Goal: Transaction & Acquisition: Purchase product/service

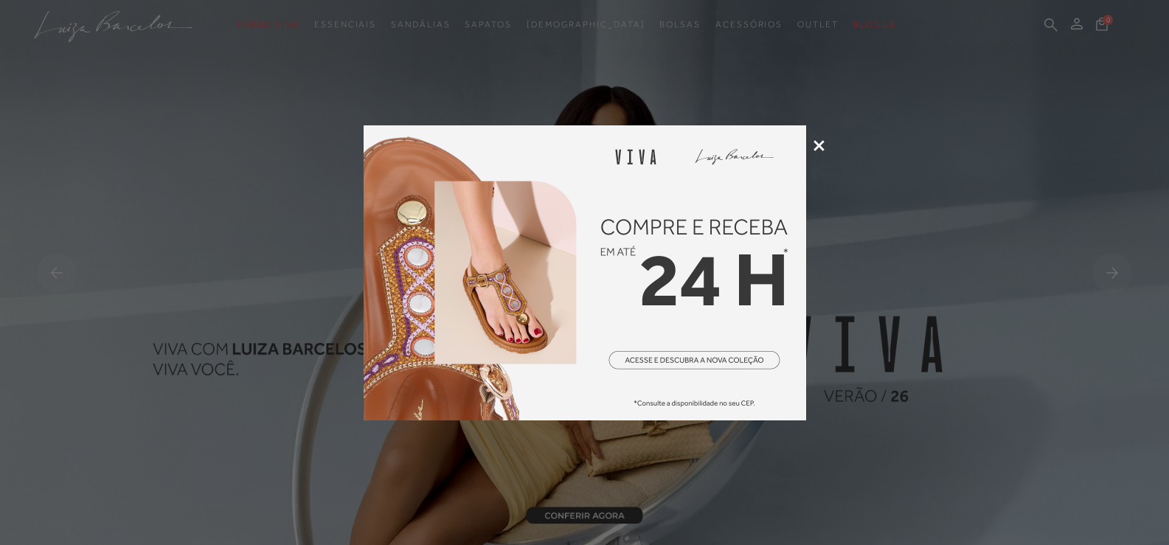
click at [820, 143] on icon at bounding box center [818, 145] width 11 height 11
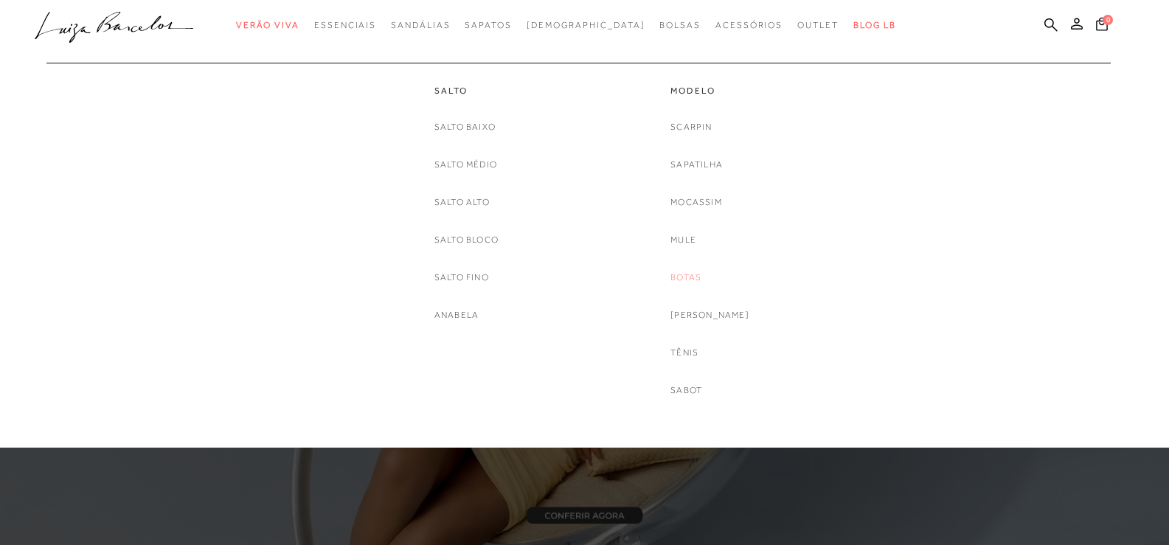
click at [701, 273] on link "Botas" at bounding box center [685, 277] width 31 height 15
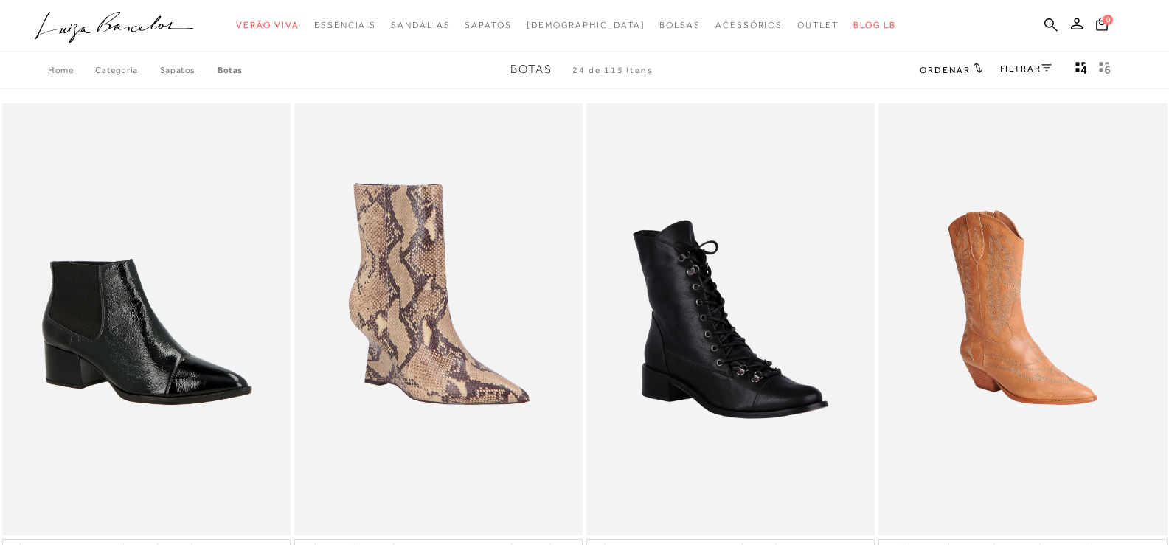
click at [1035, 69] on link "FILTRAR" at bounding box center [1026, 68] width 52 height 10
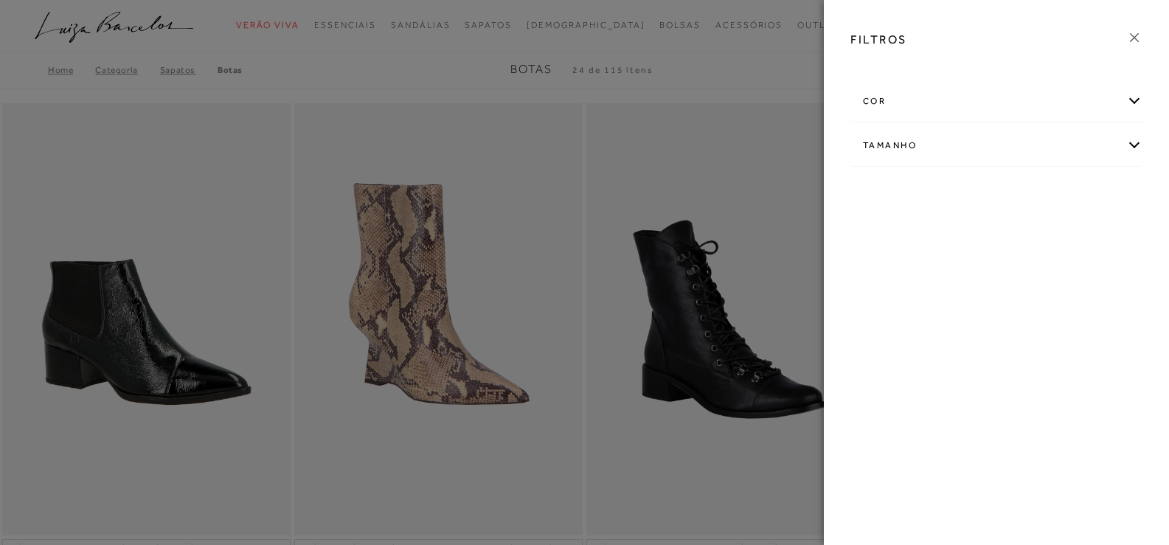
click at [1128, 142] on div "Tamanho" at bounding box center [996, 145] width 291 height 39
click at [1092, 198] on label "38" at bounding box center [1086, 194] width 34 height 32
click at [1081, 198] on input "38" at bounding box center [1073, 195] width 15 height 15
checkbox input "true"
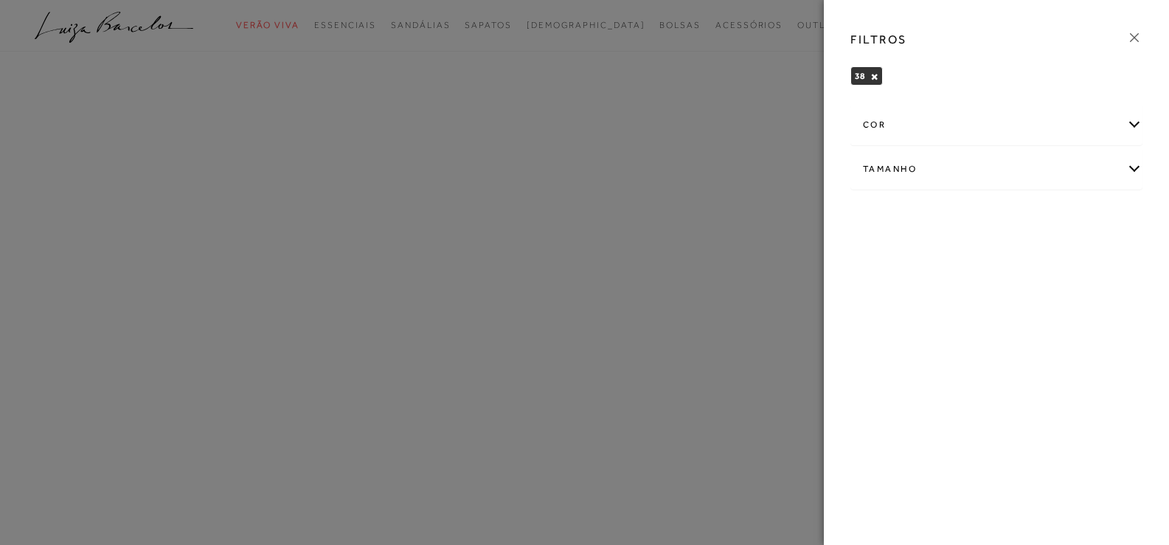
click at [1127, 34] on icon at bounding box center [1134, 37] width 16 height 16
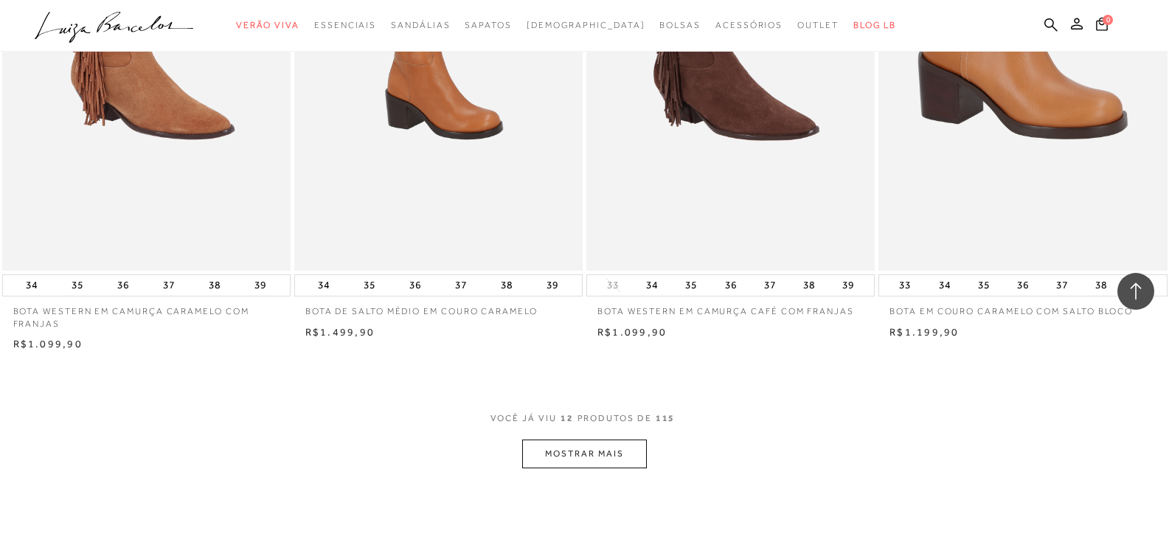
scroll to position [1475, 0]
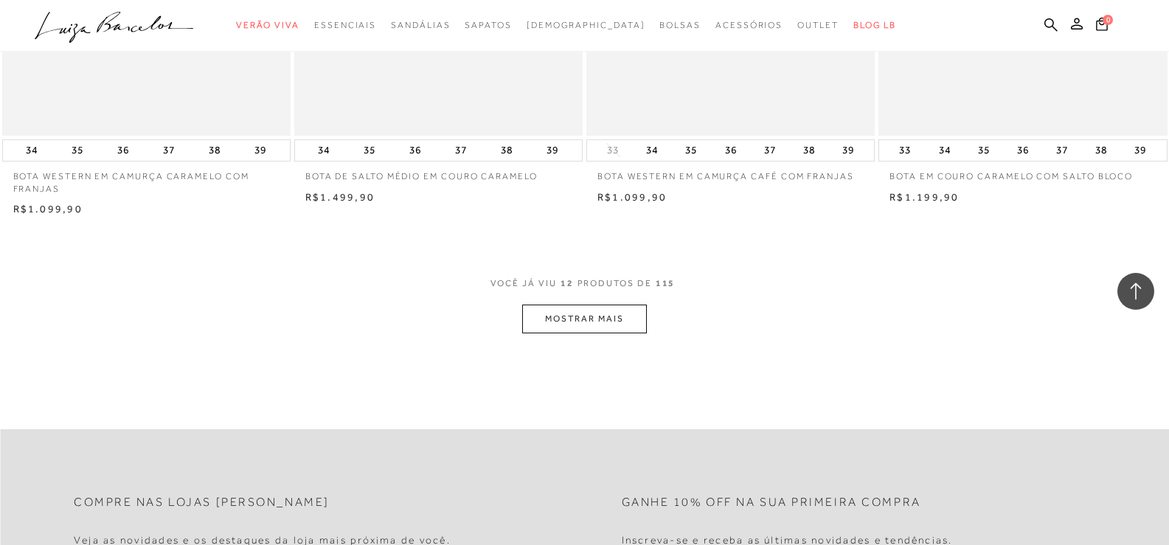
click at [591, 320] on button "MOSTRAR MAIS" at bounding box center [584, 319] width 124 height 29
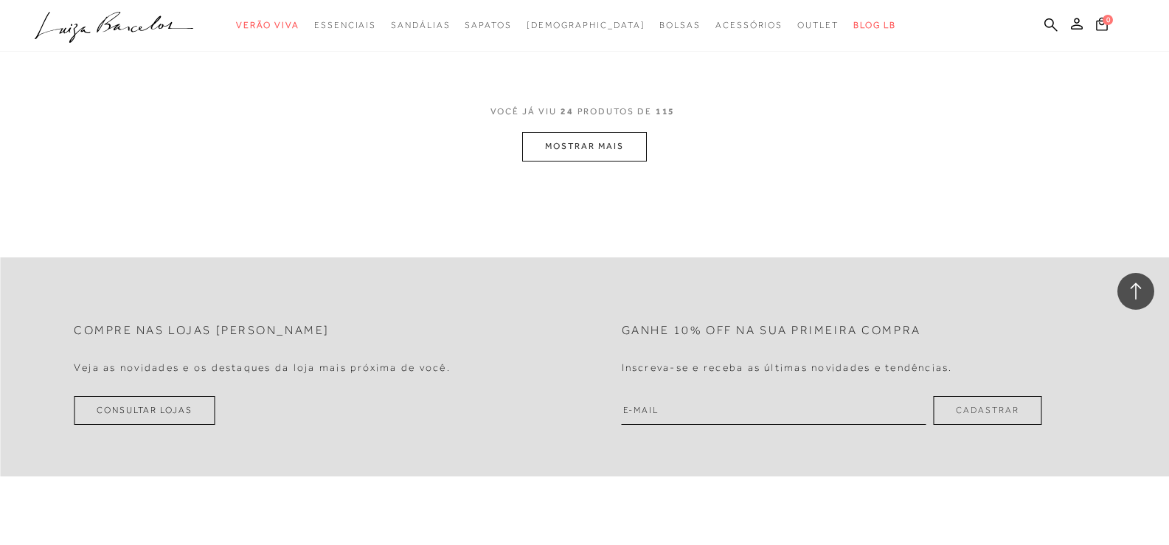
scroll to position [3245, 0]
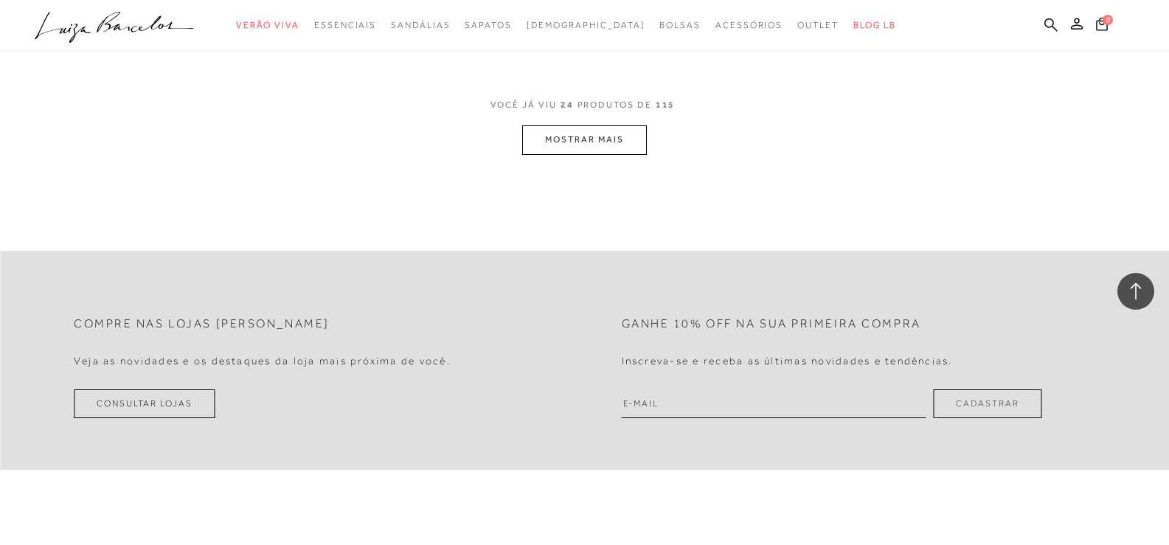
click at [633, 134] on button "MOSTRAR MAIS" at bounding box center [584, 139] width 124 height 29
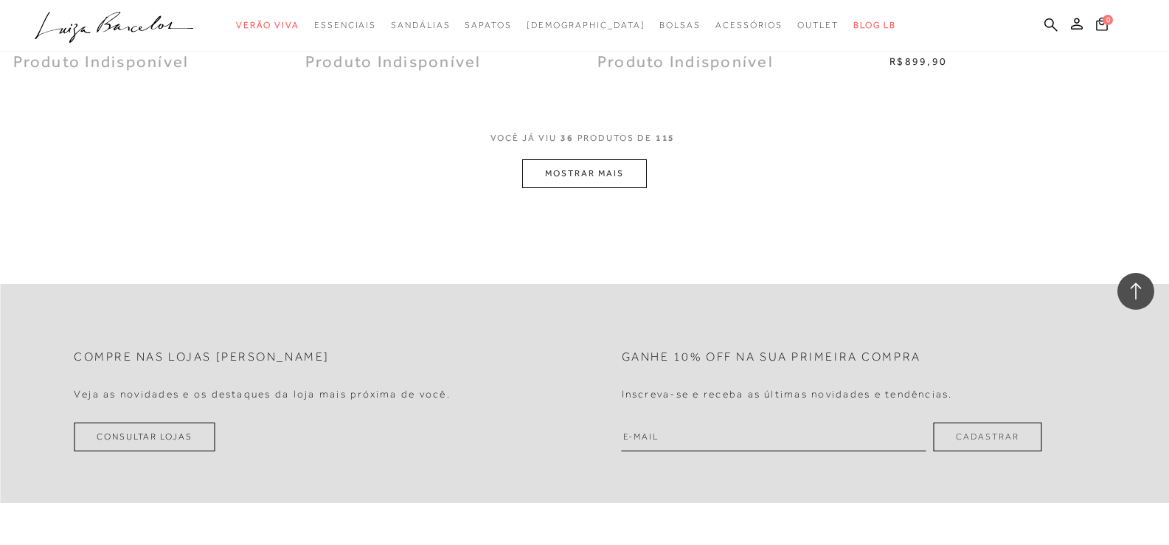
scroll to position [4793, 0]
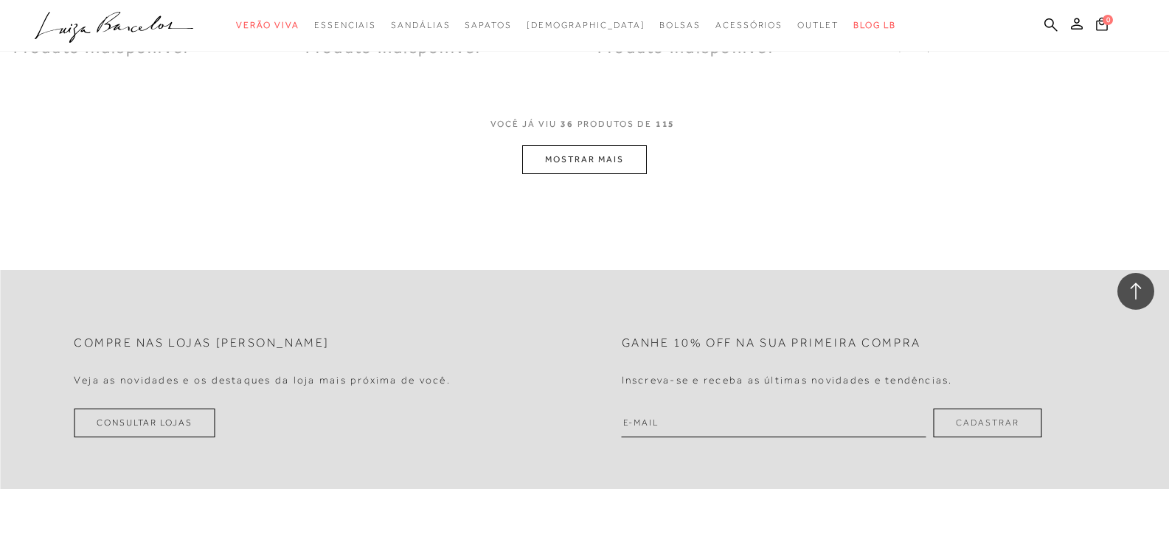
click at [616, 153] on button "MOSTRAR MAIS" at bounding box center [584, 159] width 124 height 29
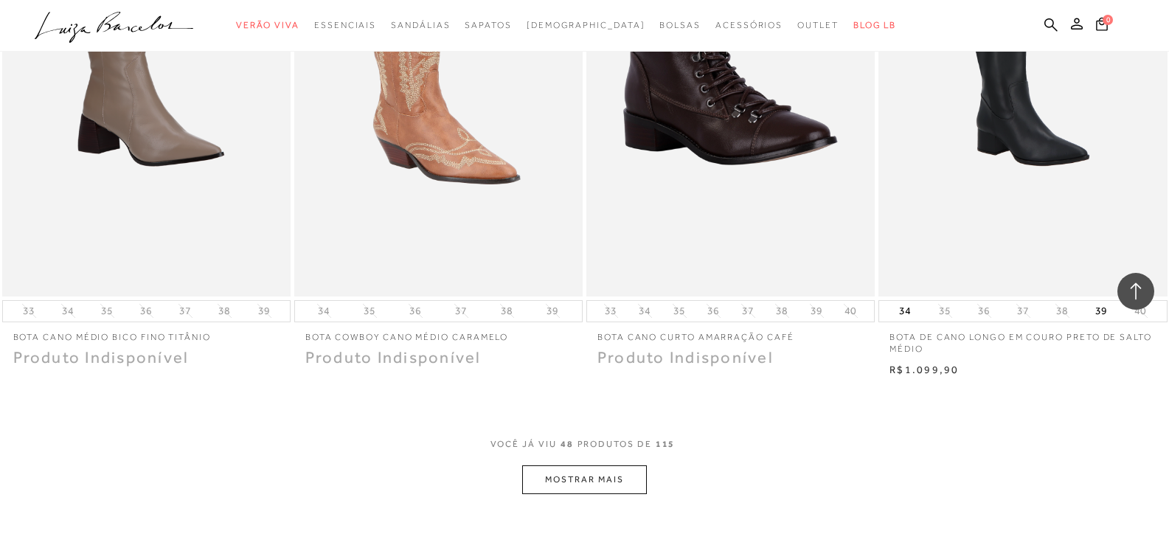
scroll to position [6268, 0]
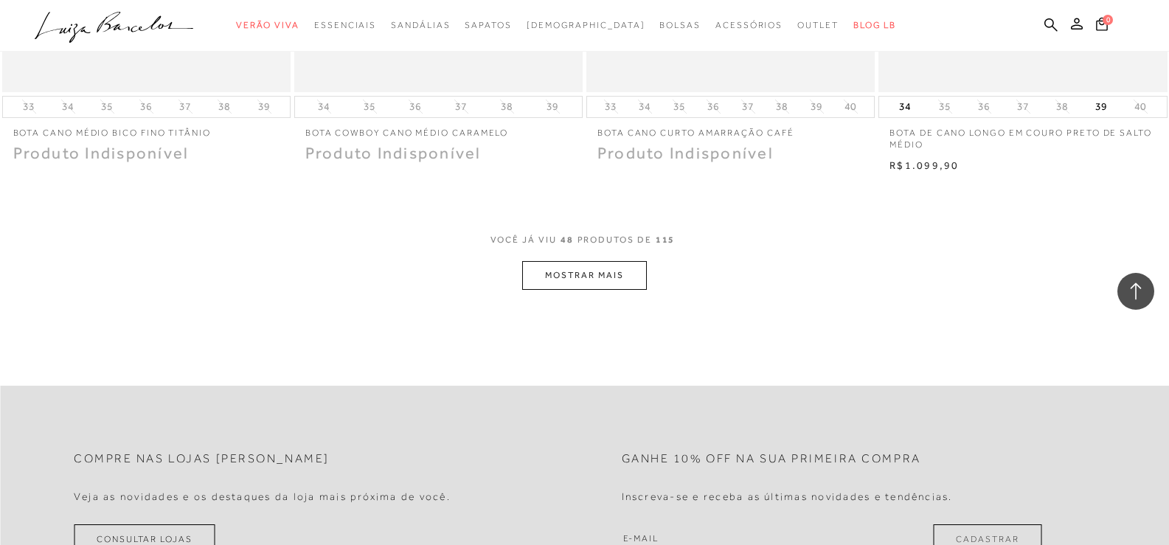
click at [617, 274] on button "MOSTRAR MAIS" at bounding box center [584, 275] width 124 height 29
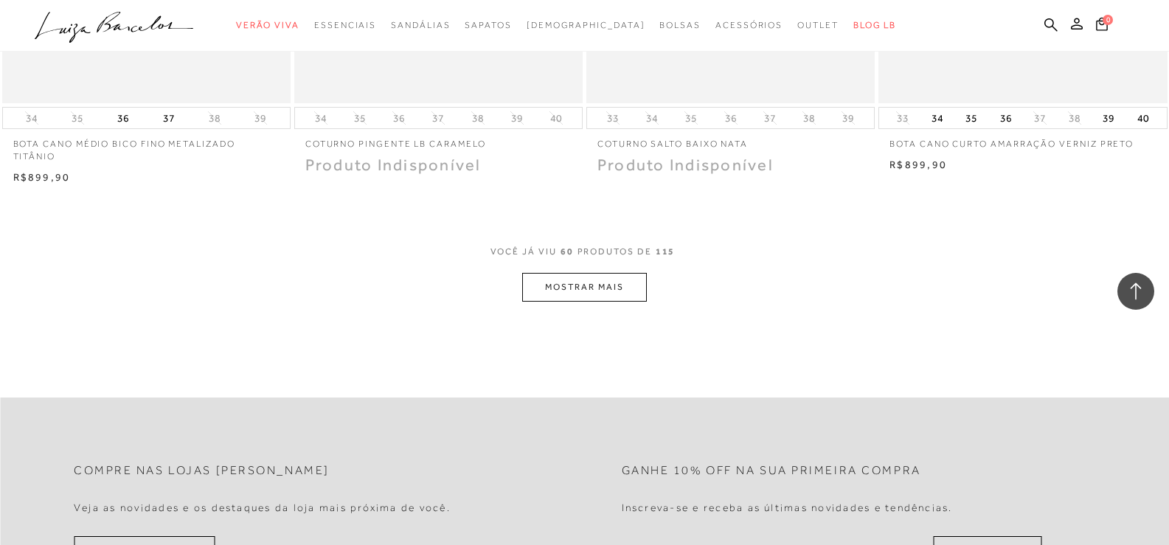
scroll to position [7891, 0]
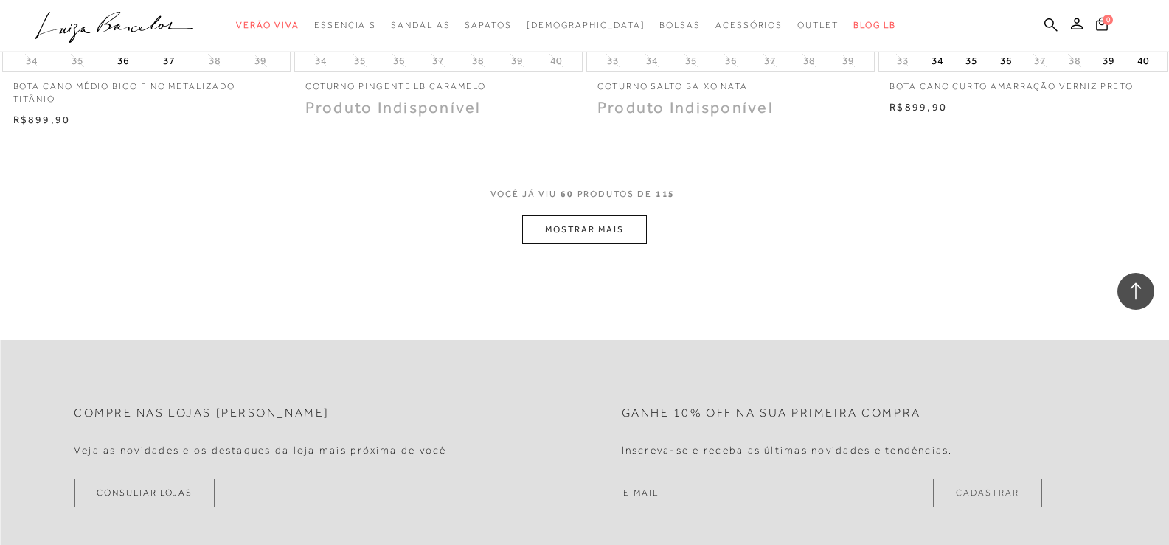
click at [596, 239] on button "MOSTRAR MAIS" at bounding box center [584, 229] width 124 height 29
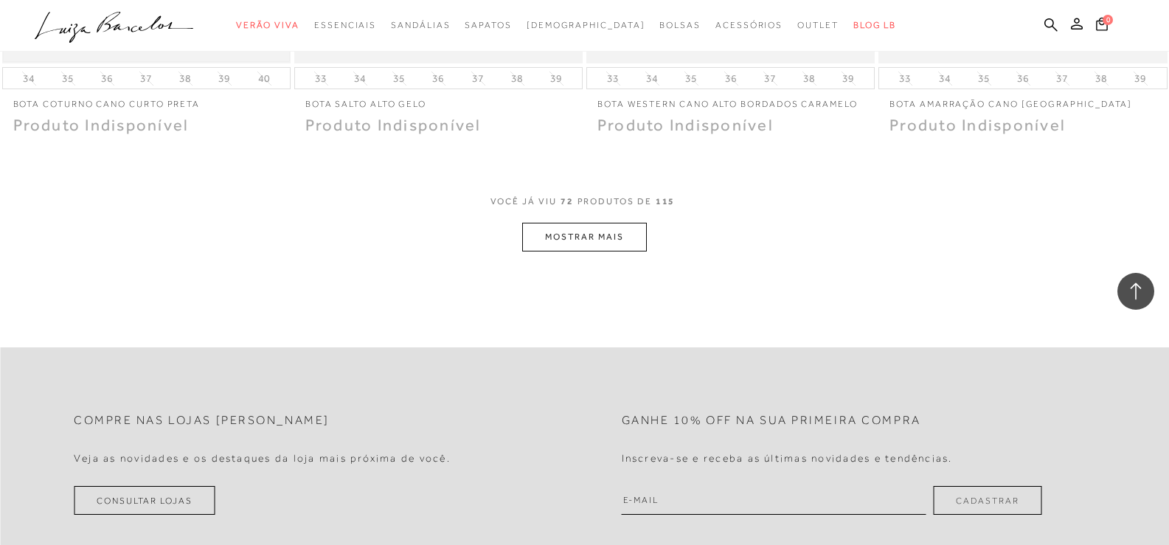
scroll to position [9513, 0]
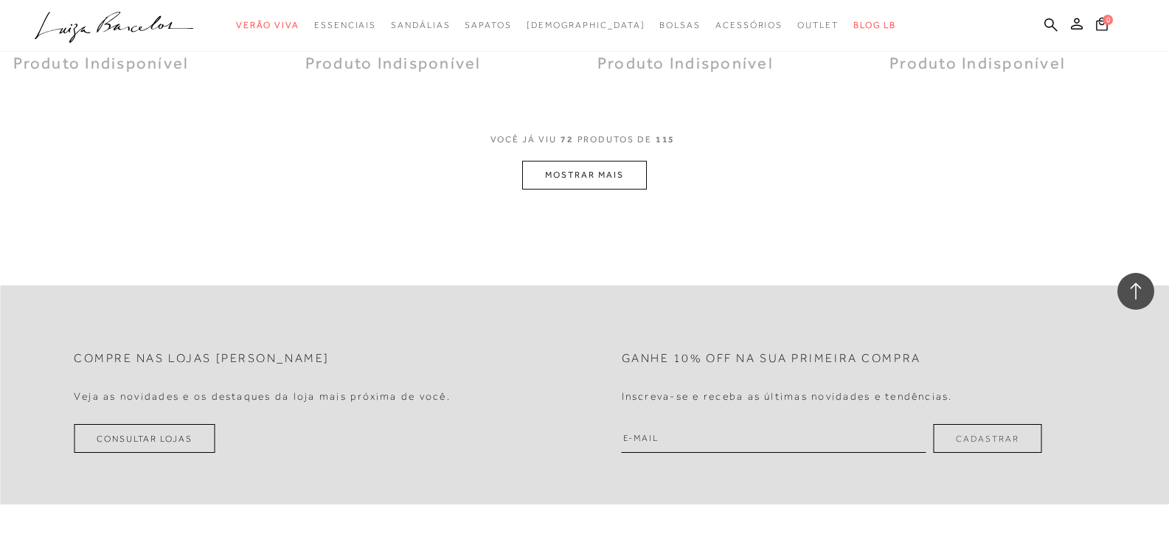
click at [628, 177] on button "MOSTRAR MAIS" at bounding box center [584, 175] width 124 height 29
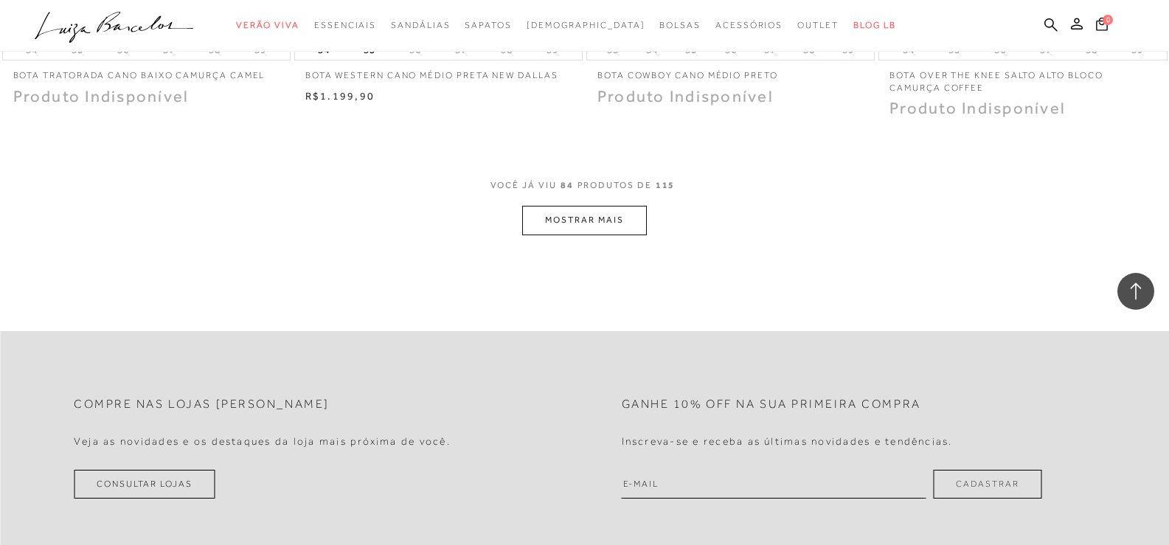
scroll to position [11062, 0]
click at [536, 227] on button "MOSTRAR MAIS" at bounding box center [584, 219] width 124 height 29
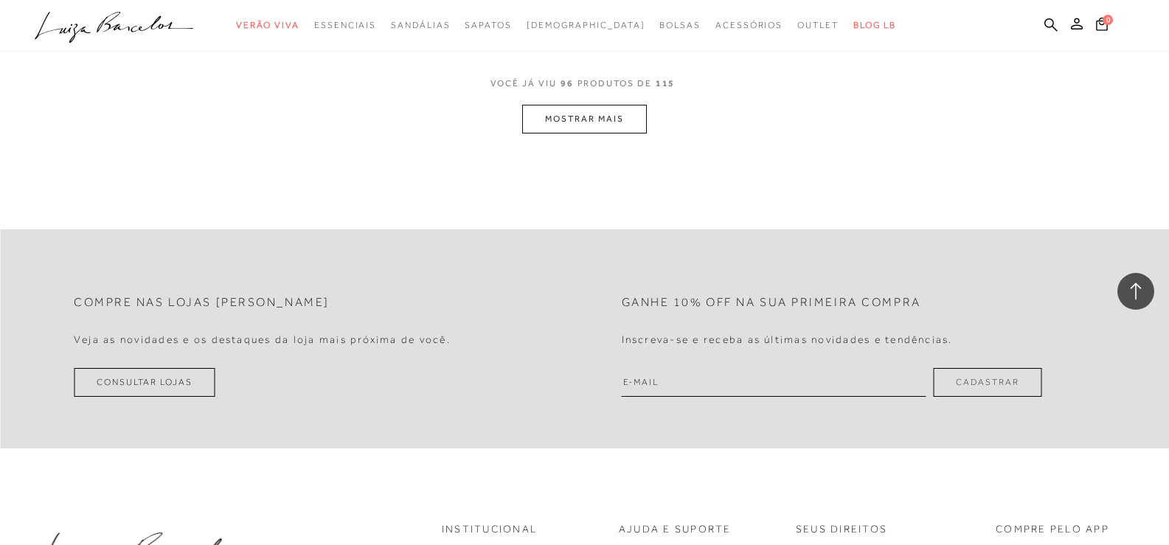
scroll to position [12758, 0]
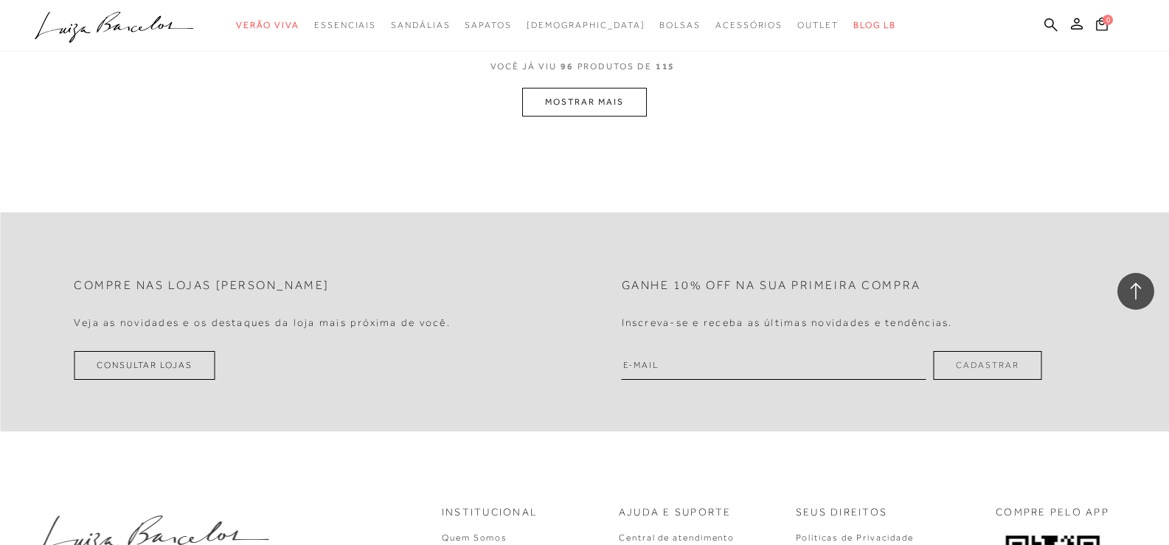
click at [619, 95] on button "MOSTRAR MAIS" at bounding box center [584, 102] width 124 height 29
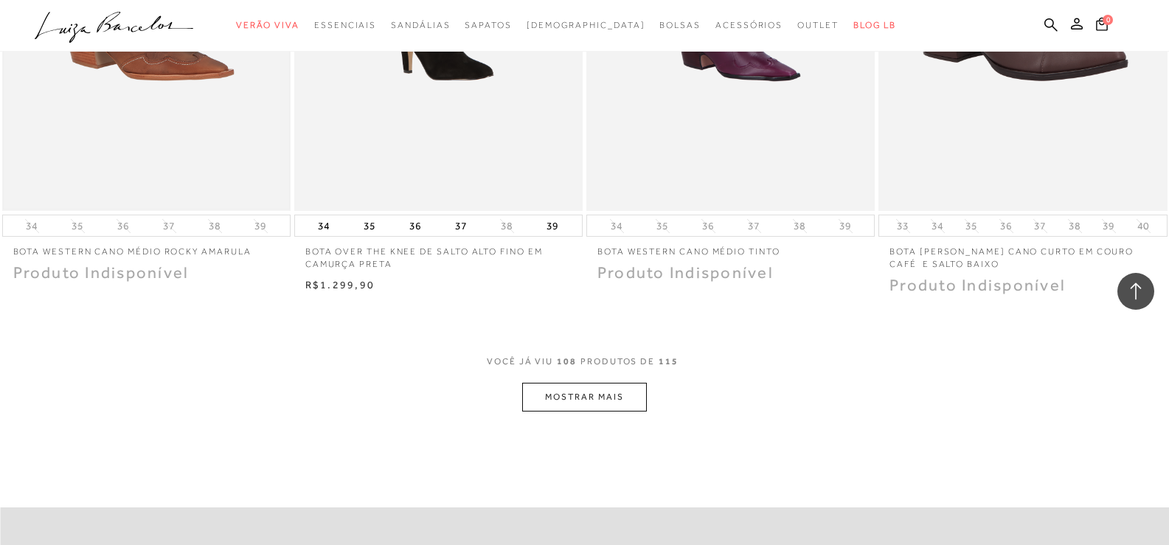
scroll to position [14085, 0]
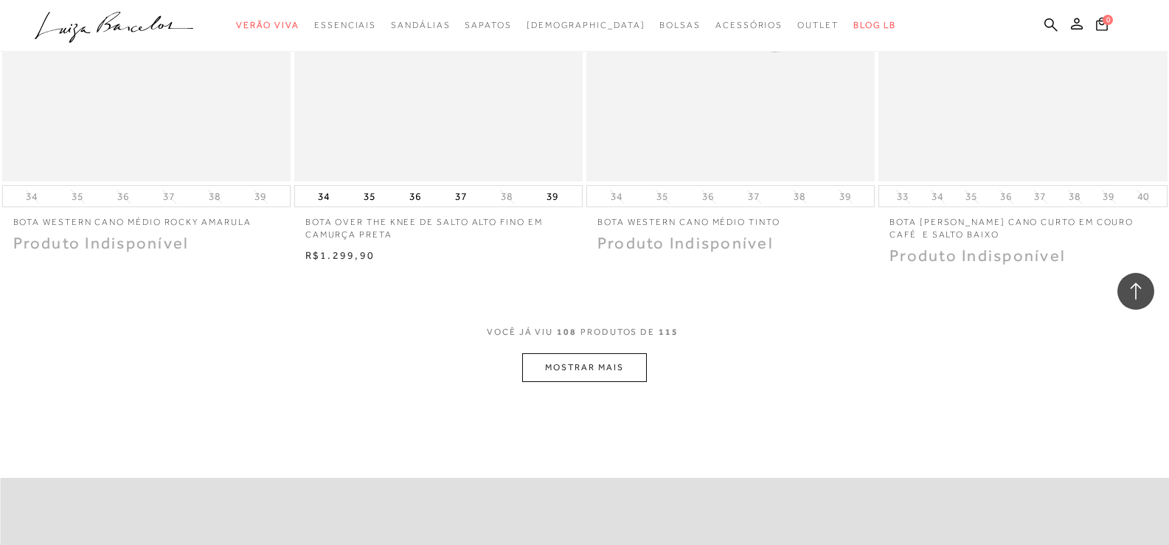
click at [610, 358] on button "MOSTRAR MAIS" at bounding box center [584, 367] width 124 height 29
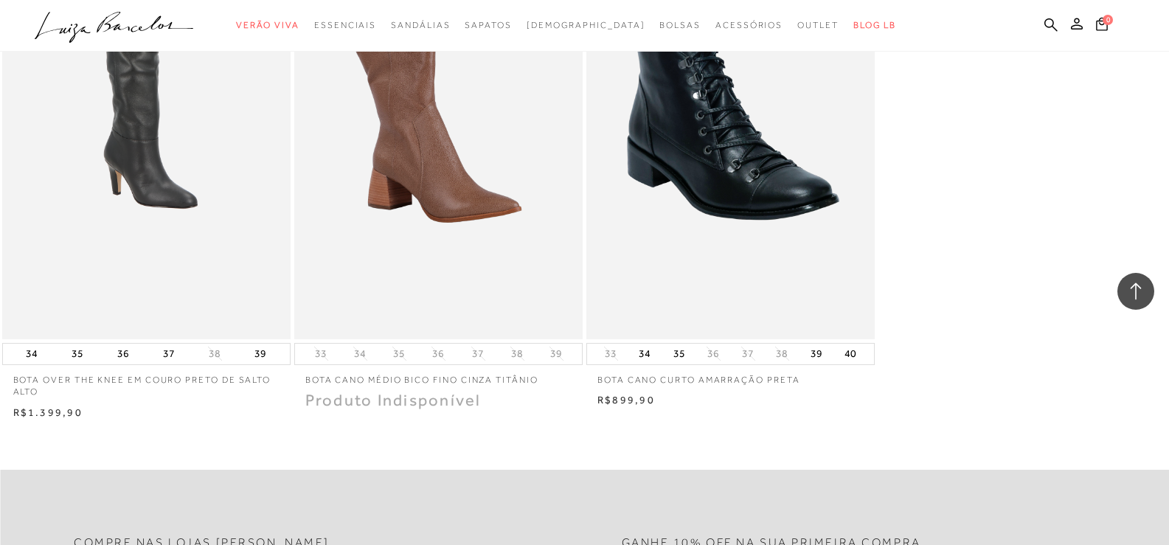
scroll to position [15044, 0]
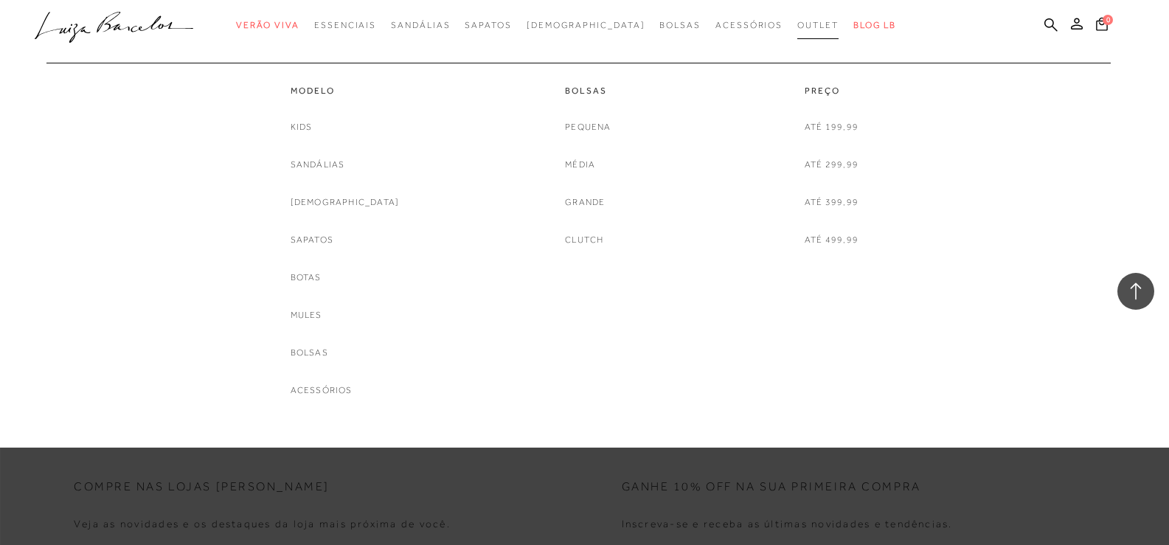
click at [797, 27] on span "Outlet" at bounding box center [817, 25] width 41 height 10
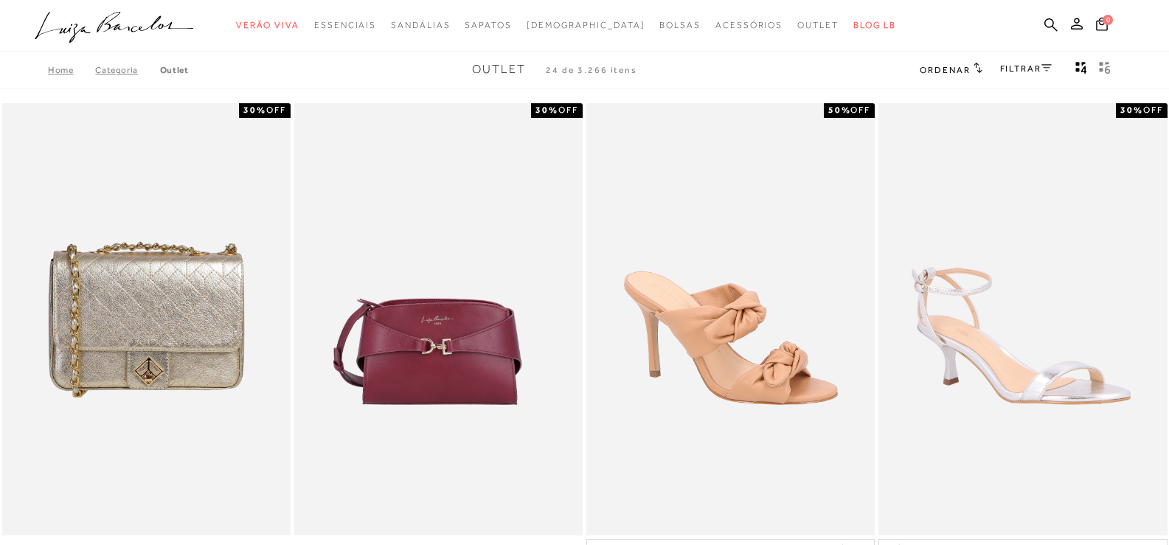
click at [1000, 70] on link "FILTRAR" at bounding box center [1026, 68] width 52 height 10
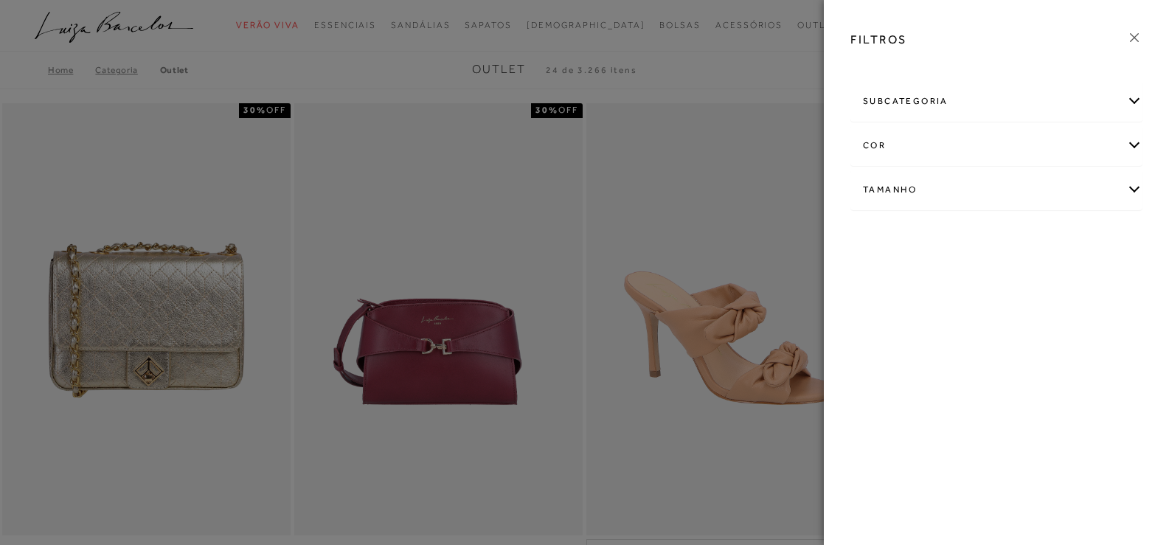
click at [1000, 91] on div "subcategoria" at bounding box center [996, 101] width 291 height 39
click at [910, 142] on span "Modelo" at bounding box center [912, 141] width 30 height 11
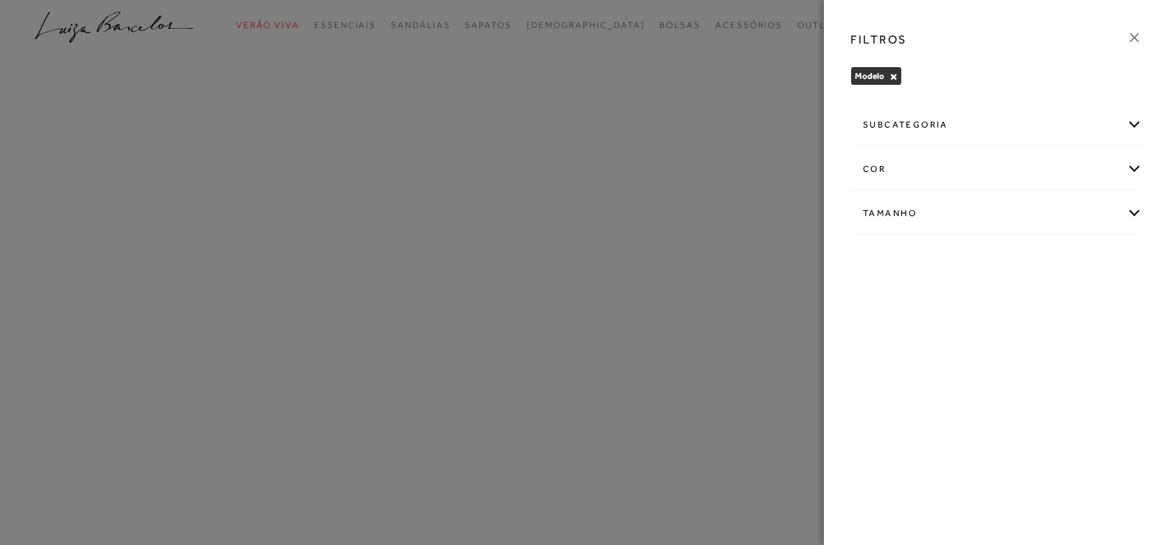
click at [925, 118] on div "subcategoria" at bounding box center [996, 124] width 291 height 39
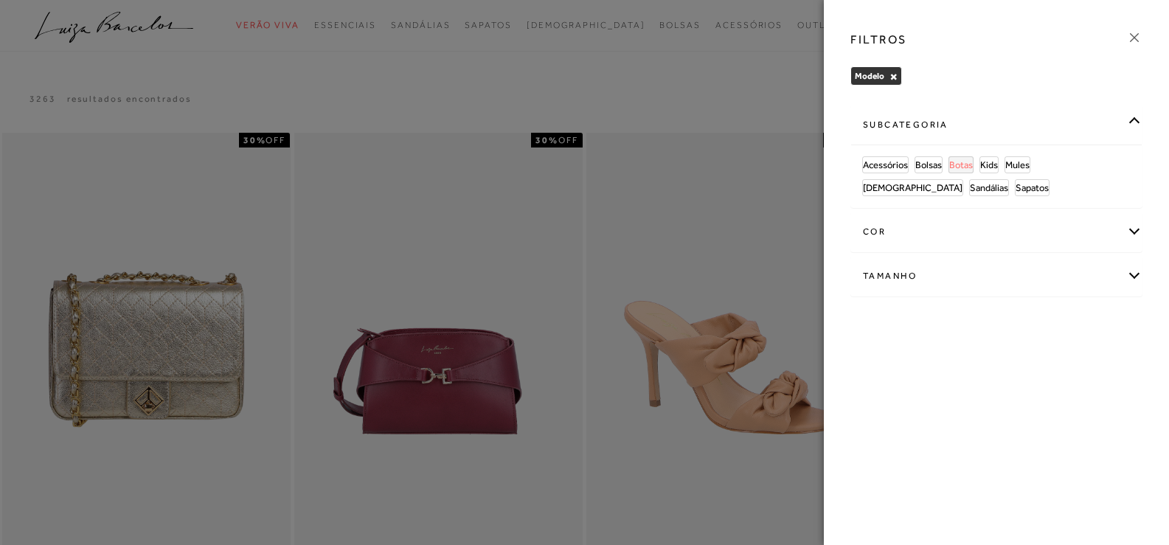
click at [962, 163] on span "Botas" at bounding box center [961, 164] width 24 height 11
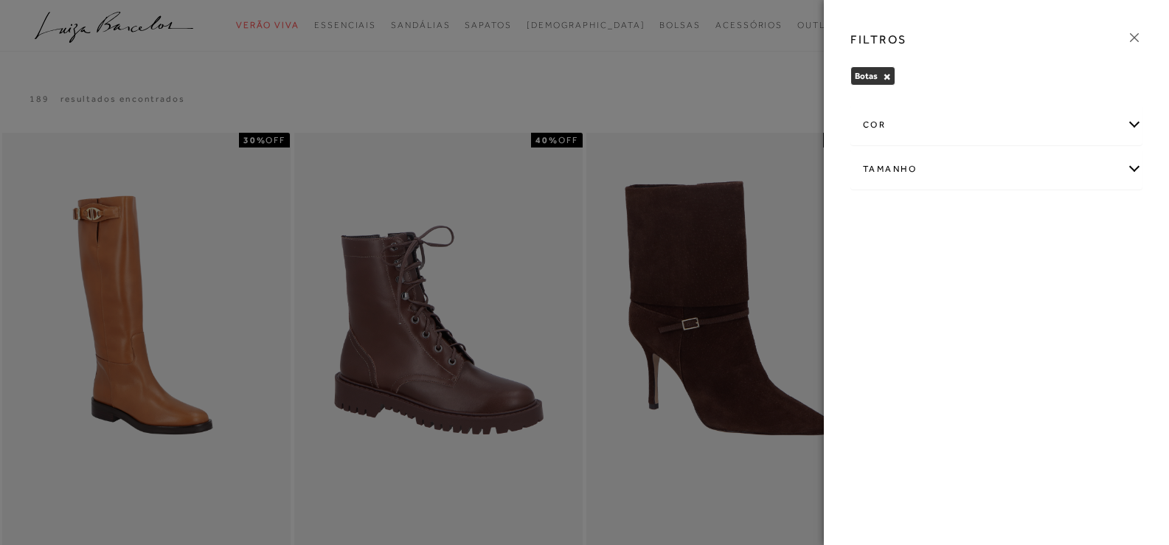
click at [718, 80] on div at bounding box center [584, 272] width 1169 height 545
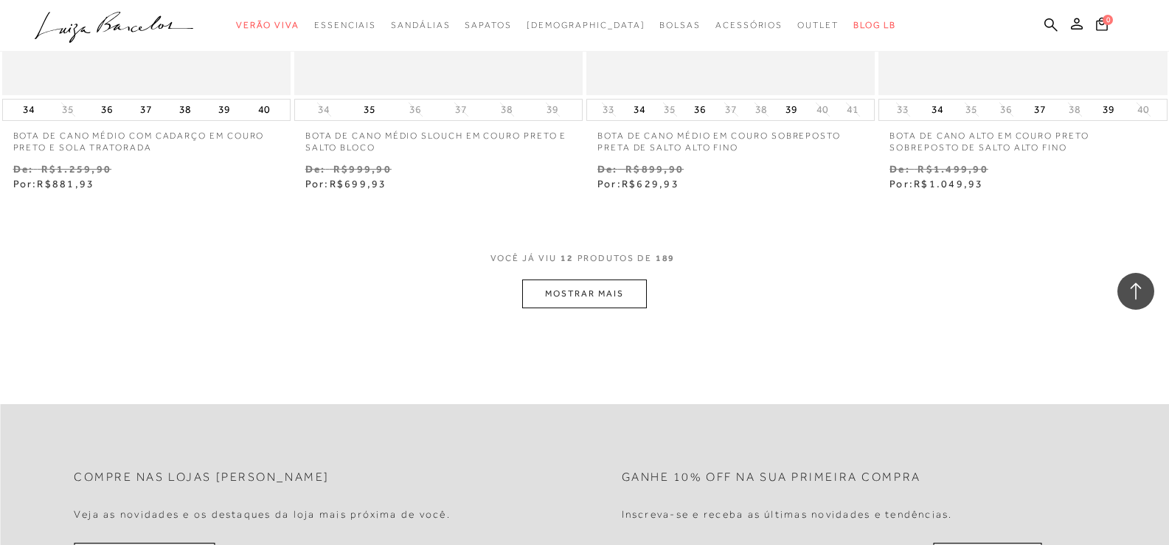
scroll to position [1622, 0]
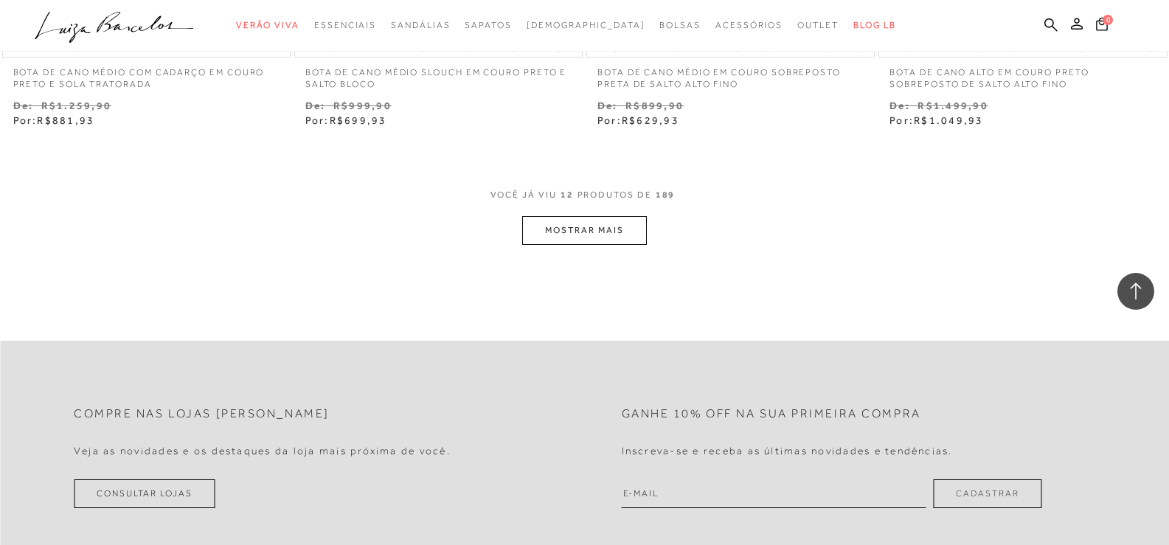
click at [518, 240] on div "VOCê JÁ VIU 12 PRODUTOS DE 189 MOSTRAR MAIS" at bounding box center [584, 217] width 1169 height 56
click at [527, 237] on button "MOSTRAR MAIS" at bounding box center [584, 230] width 124 height 29
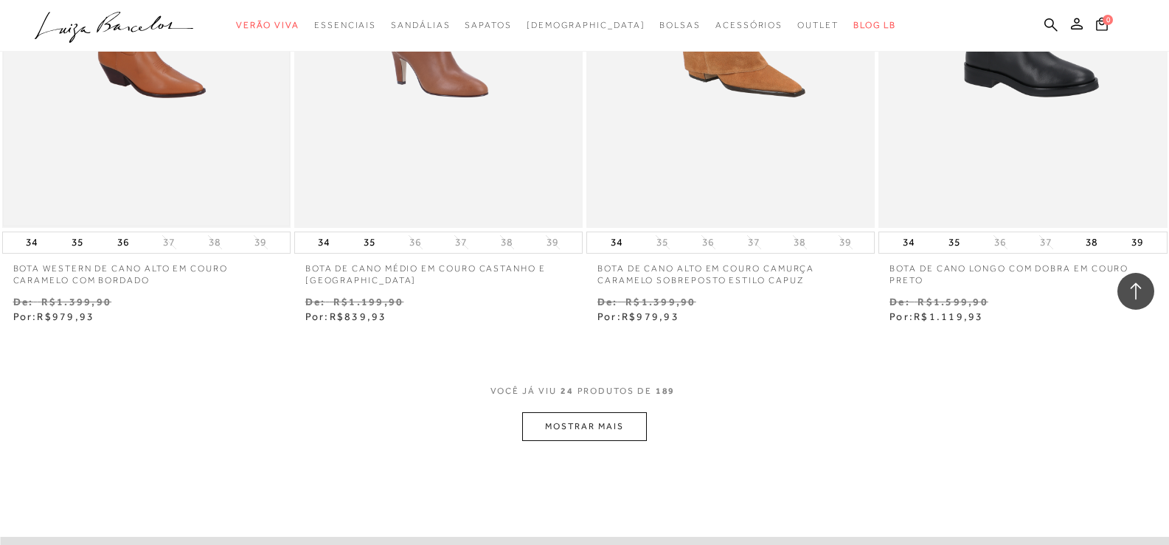
scroll to position [3245, 0]
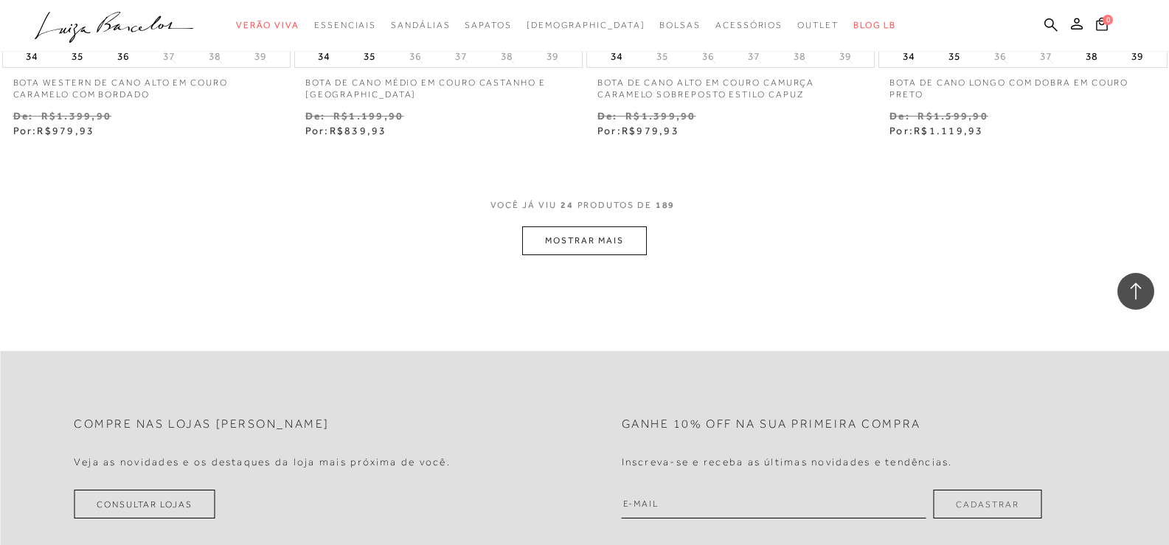
click at [569, 248] on button "MOSTRAR MAIS" at bounding box center [584, 240] width 124 height 29
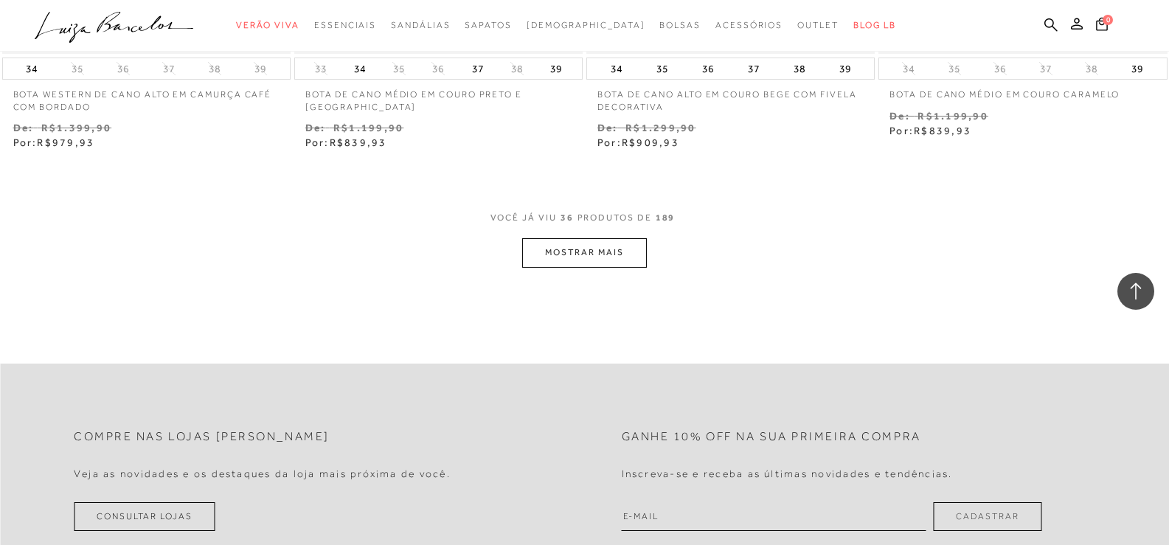
scroll to position [4867, 0]
click at [616, 251] on button "MOSTRAR MAIS" at bounding box center [584, 251] width 124 height 29
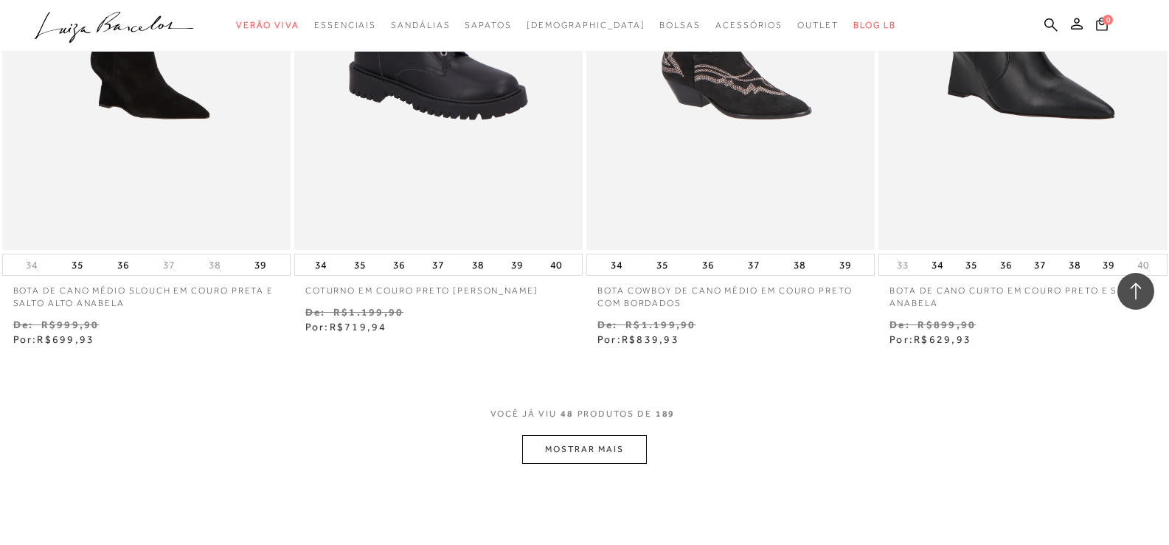
scroll to position [6416, 0]
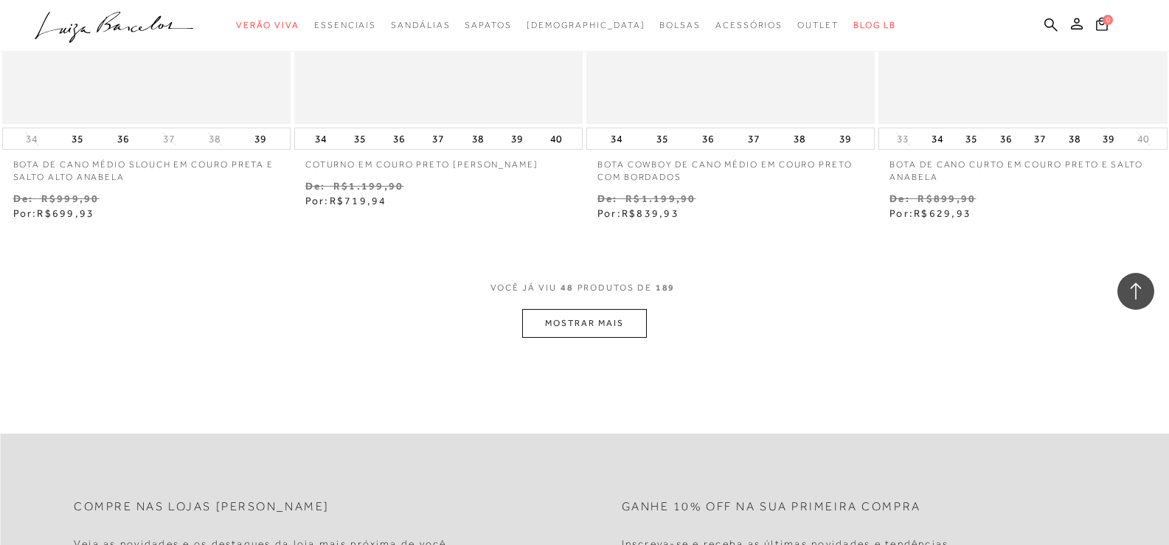
click at [534, 322] on button "MOSTRAR MAIS" at bounding box center [584, 323] width 124 height 29
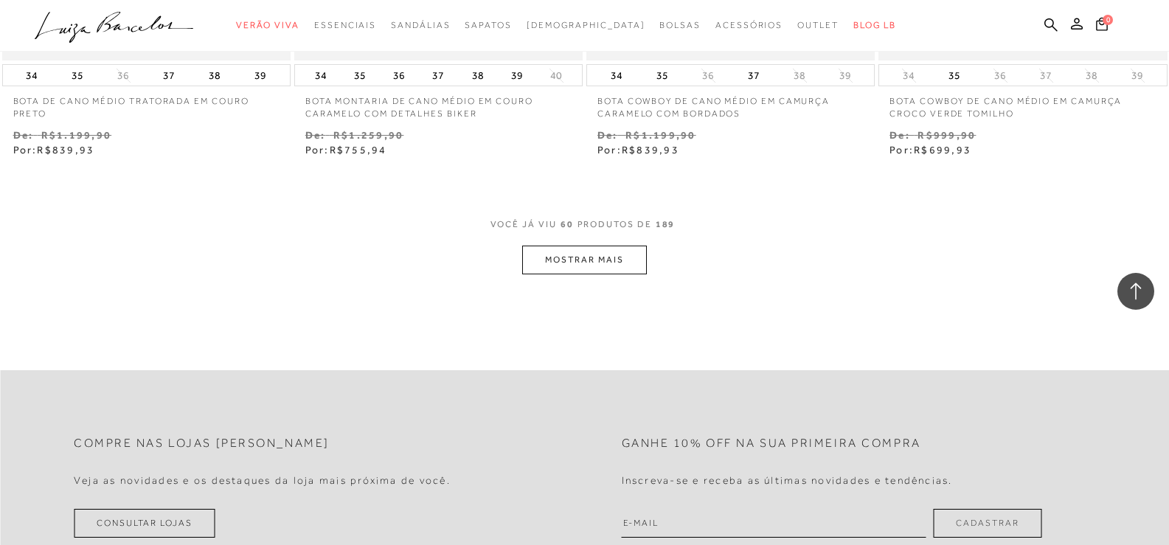
click at [560, 256] on button "MOSTRAR MAIS" at bounding box center [584, 260] width 124 height 29
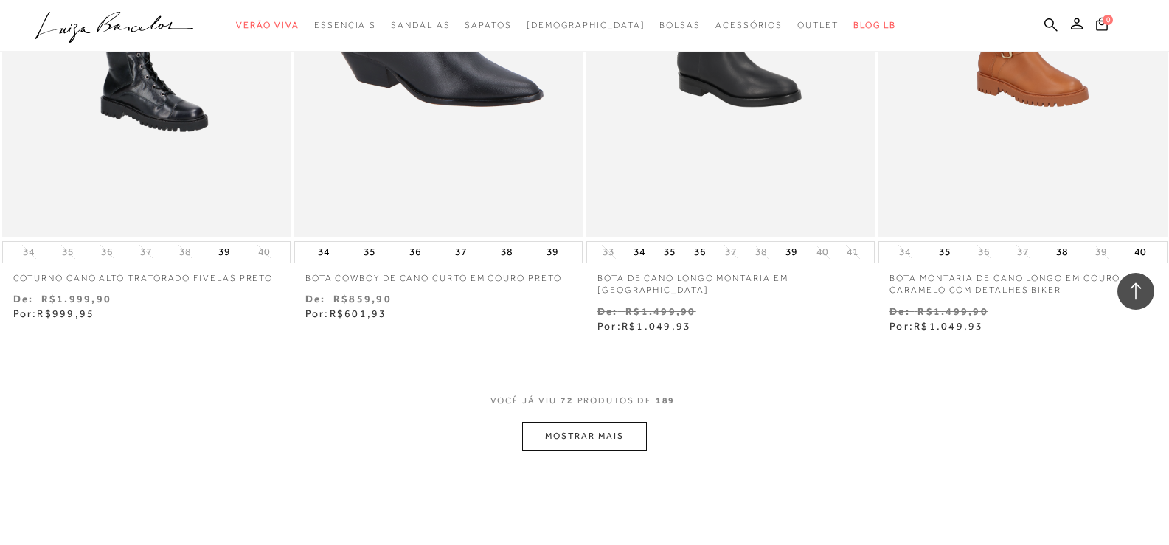
scroll to position [9660, 0]
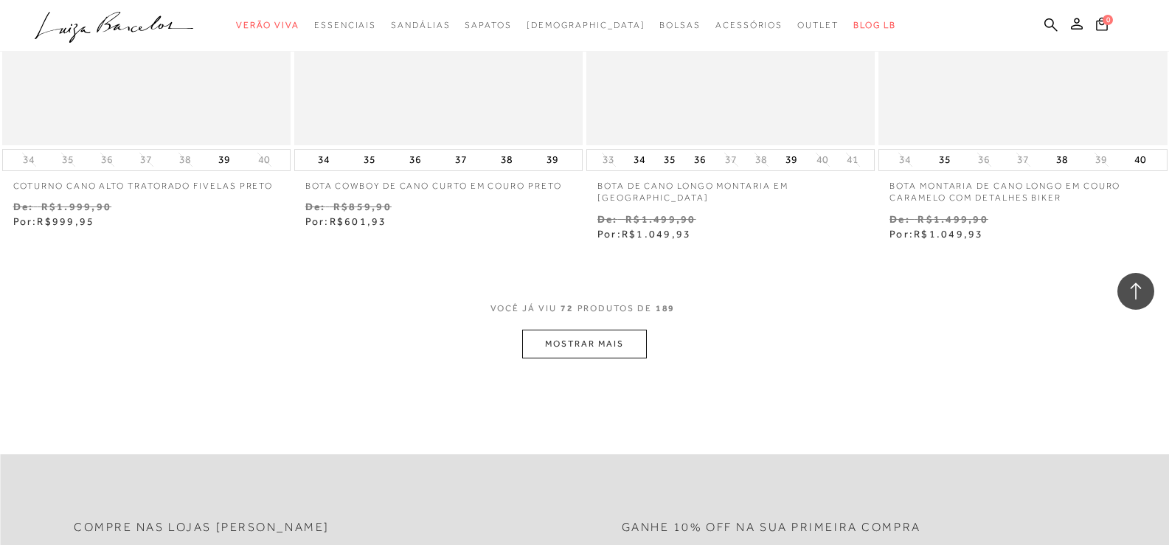
click at [538, 342] on button "MOSTRAR MAIS" at bounding box center [584, 344] width 124 height 29
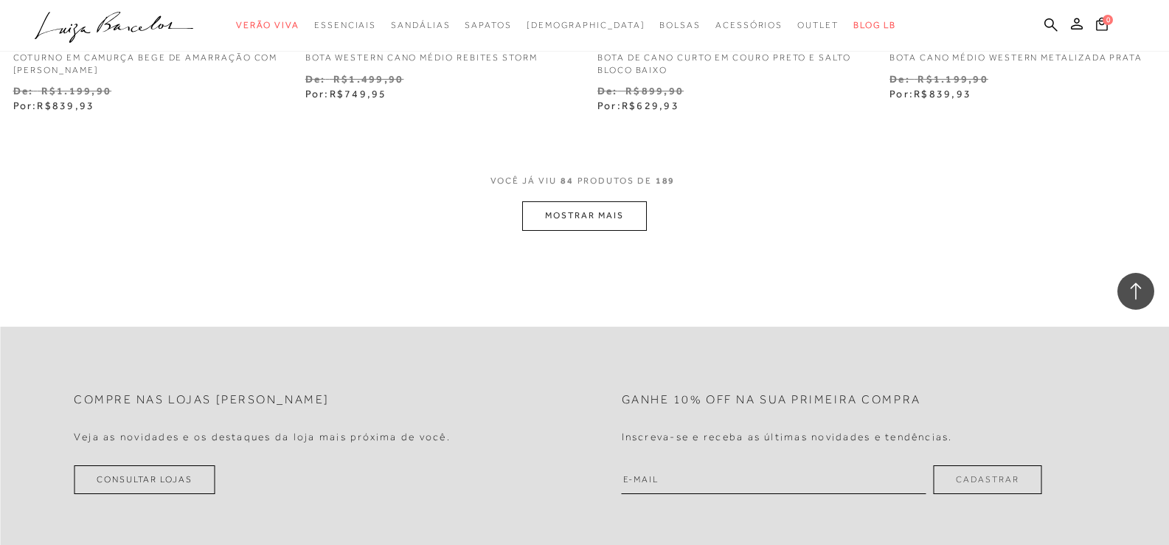
scroll to position [11430, 0]
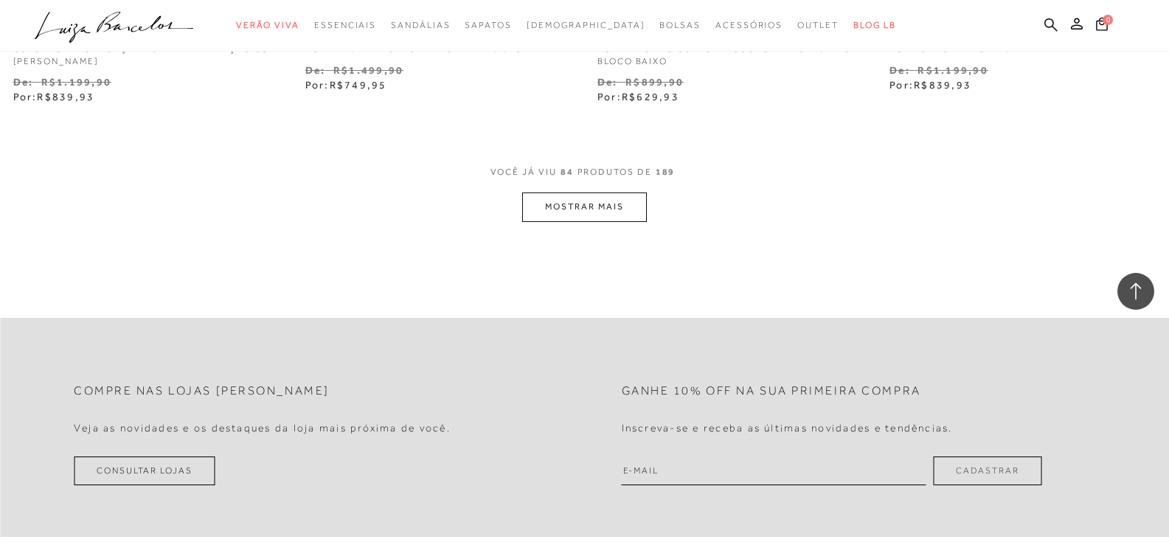
click at [599, 206] on button "MOSTRAR MAIS" at bounding box center [584, 206] width 124 height 29
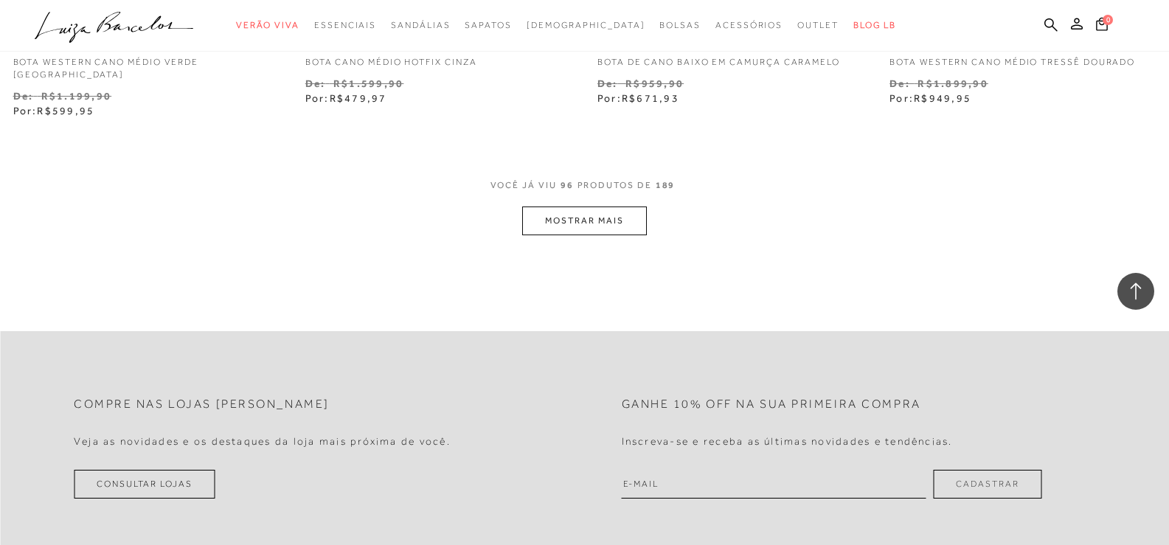
scroll to position [13053, 0]
click at [597, 204] on button "MOSTRAR MAIS" at bounding box center [584, 218] width 124 height 29
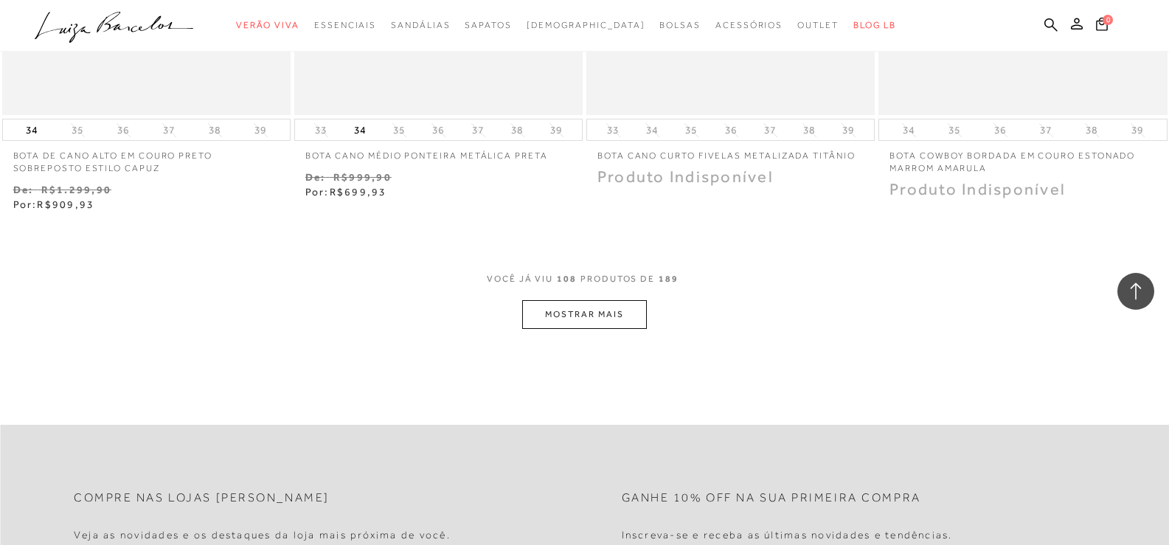
scroll to position [14601, 0]
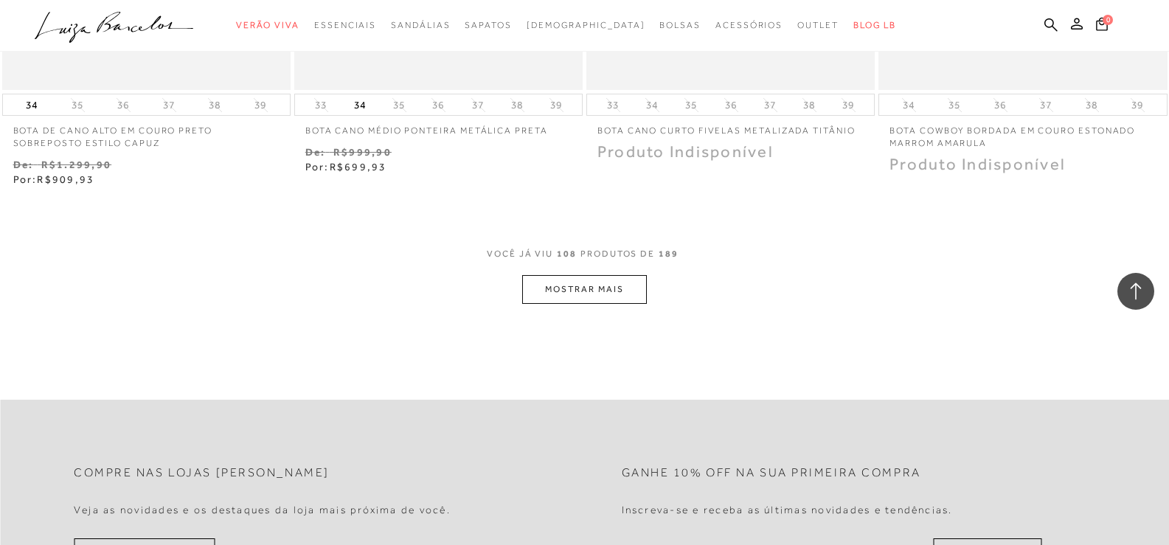
click at [566, 279] on button "MOSTRAR MAIS" at bounding box center [584, 289] width 124 height 29
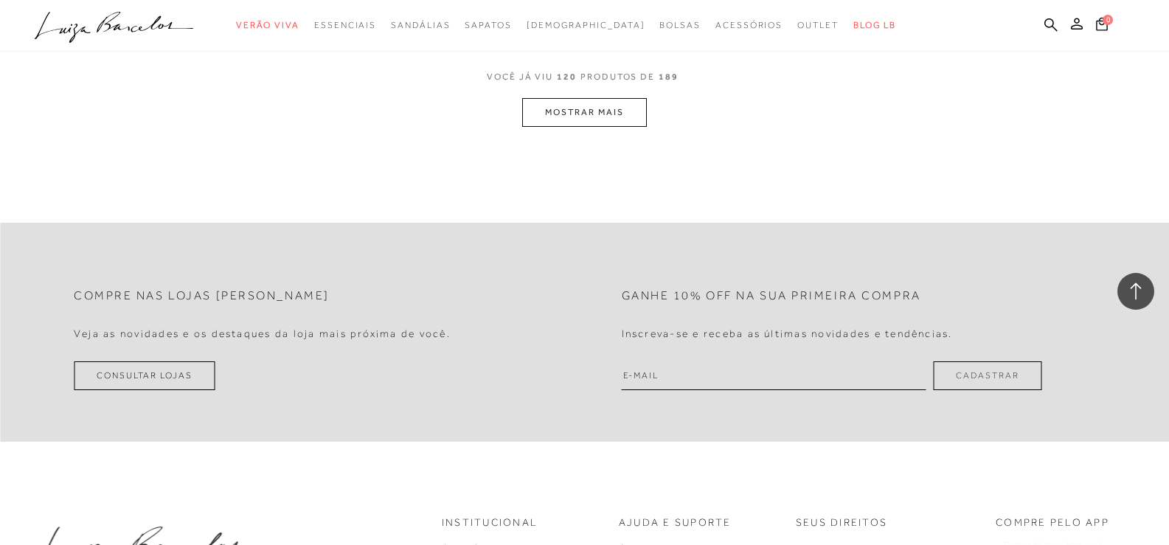
scroll to position [16002, 0]
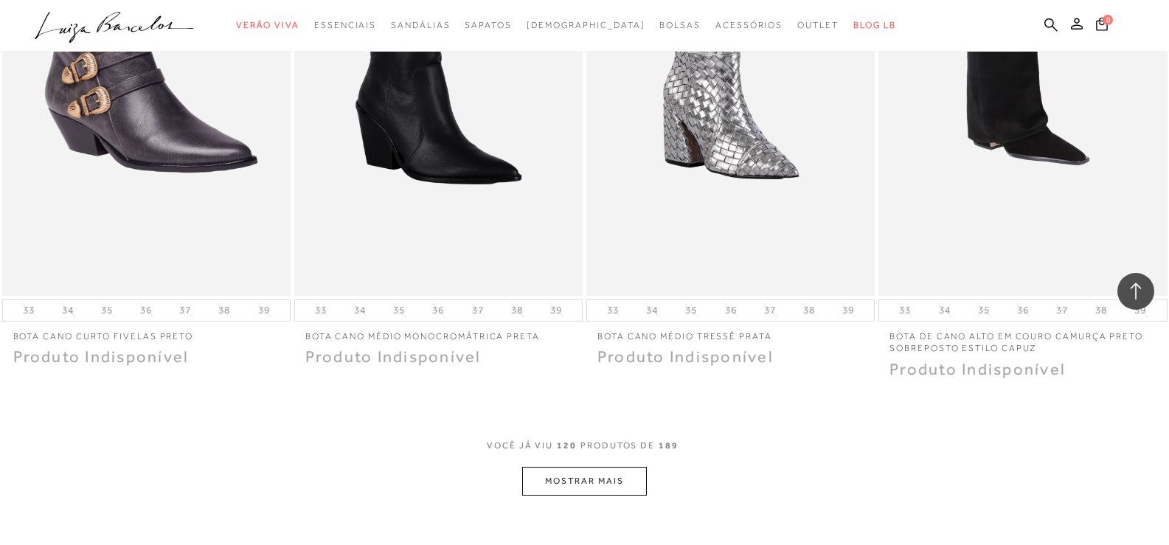
click at [604, 467] on button "MOSTRAR MAIS" at bounding box center [584, 481] width 124 height 29
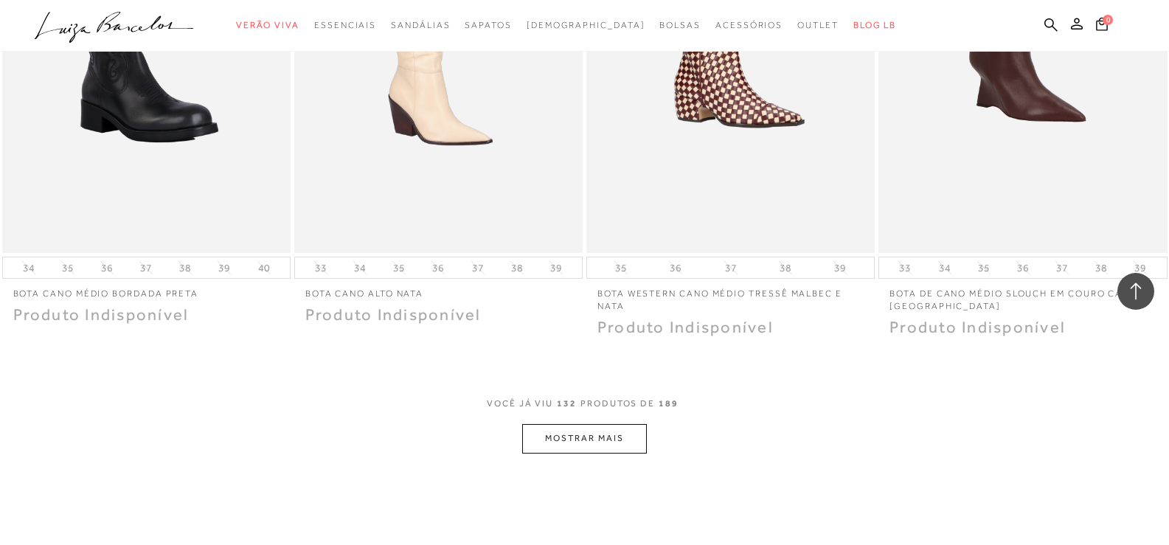
scroll to position [17625, 0]
click at [560, 425] on button "MOSTRAR MAIS" at bounding box center [584, 439] width 124 height 29
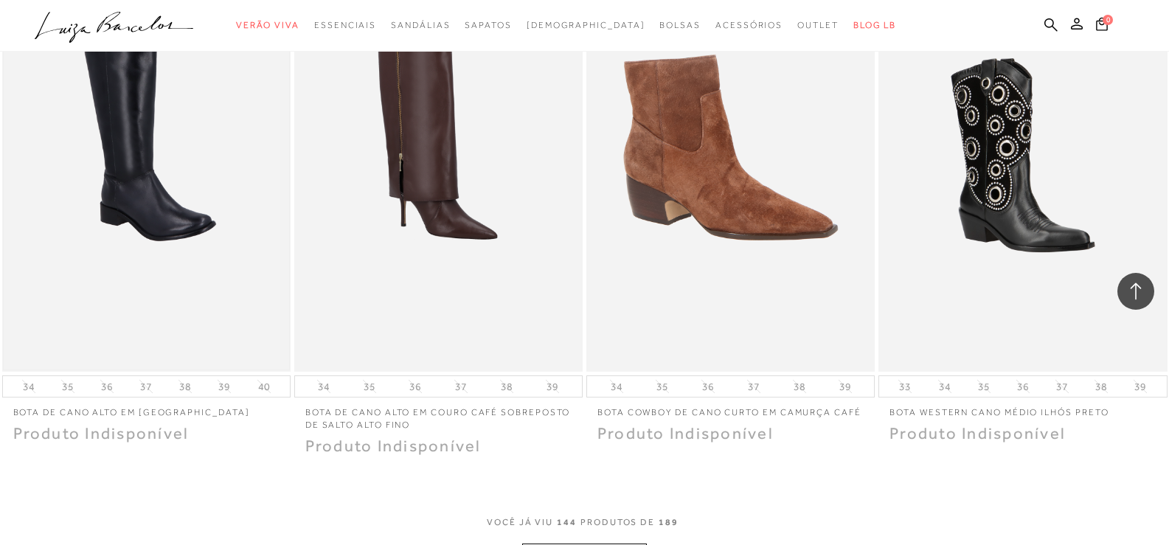
scroll to position [19173, 0]
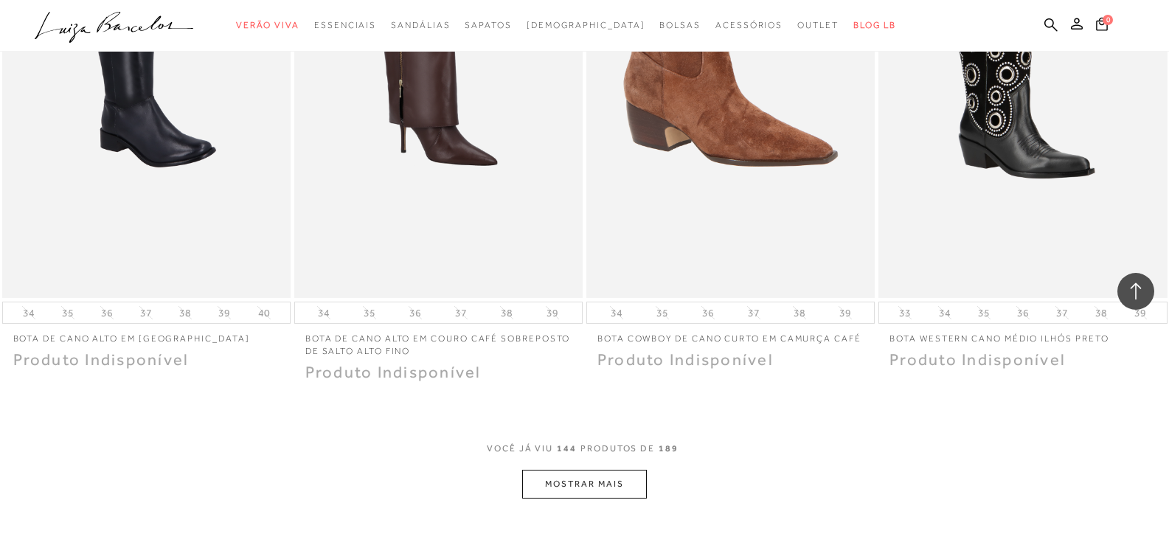
click at [593, 474] on button "MOSTRAR MAIS" at bounding box center [584, 484] width 124 height 29
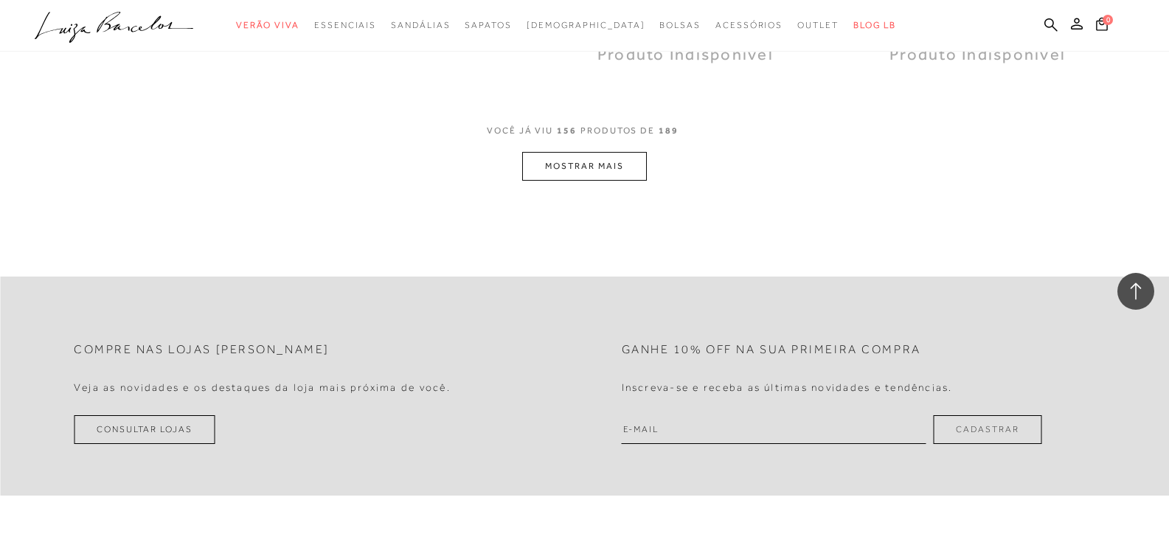
scroll to position [21091, 0]
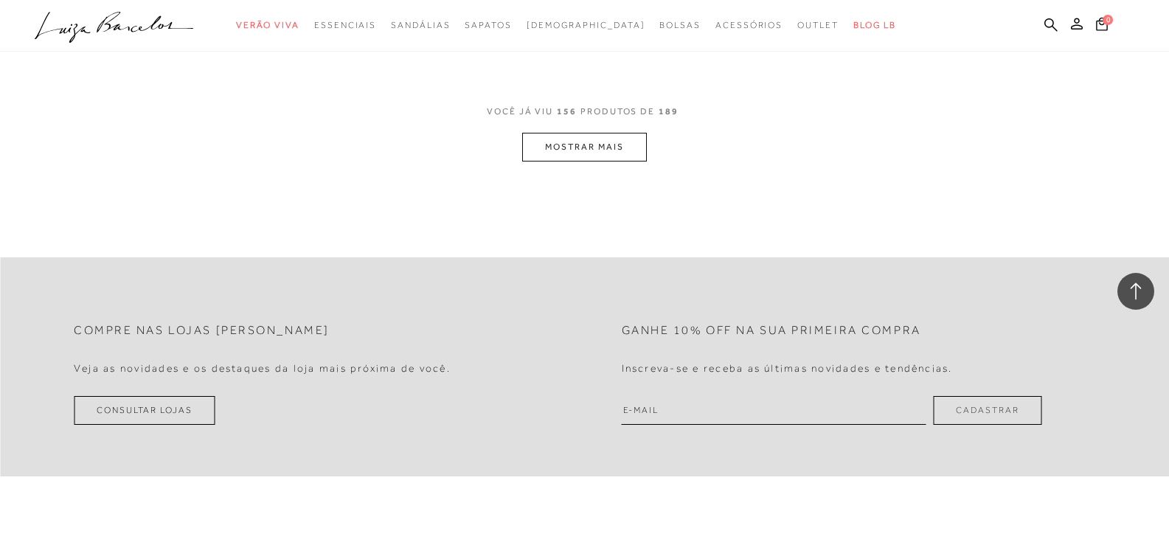
click at [555, 133] on button "MOSTRAR MAIS" at bounding box center [584, 147] width 124 height 29
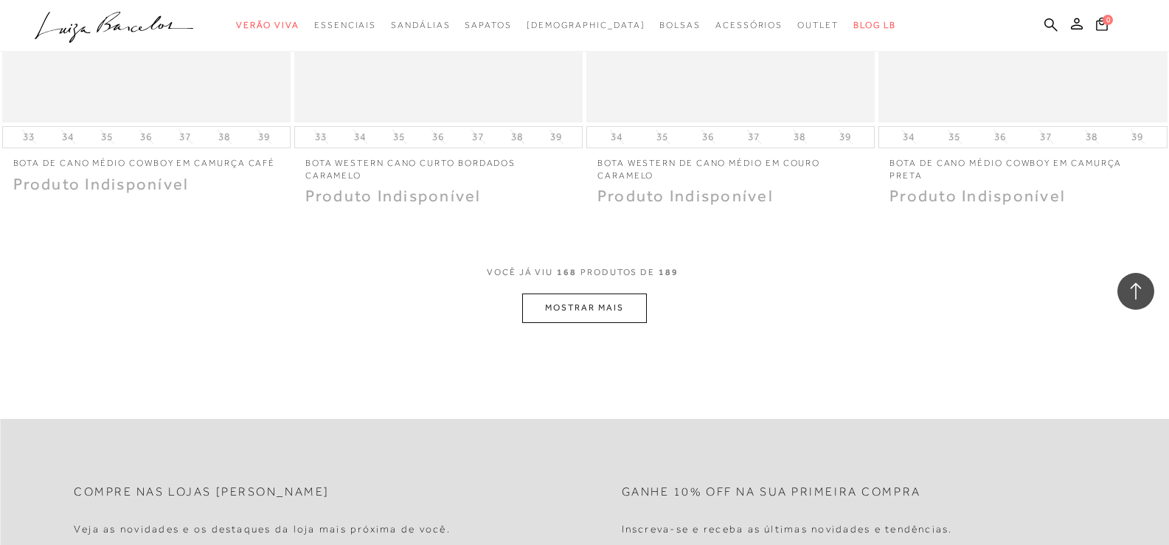
scroll to position [22639, 0]
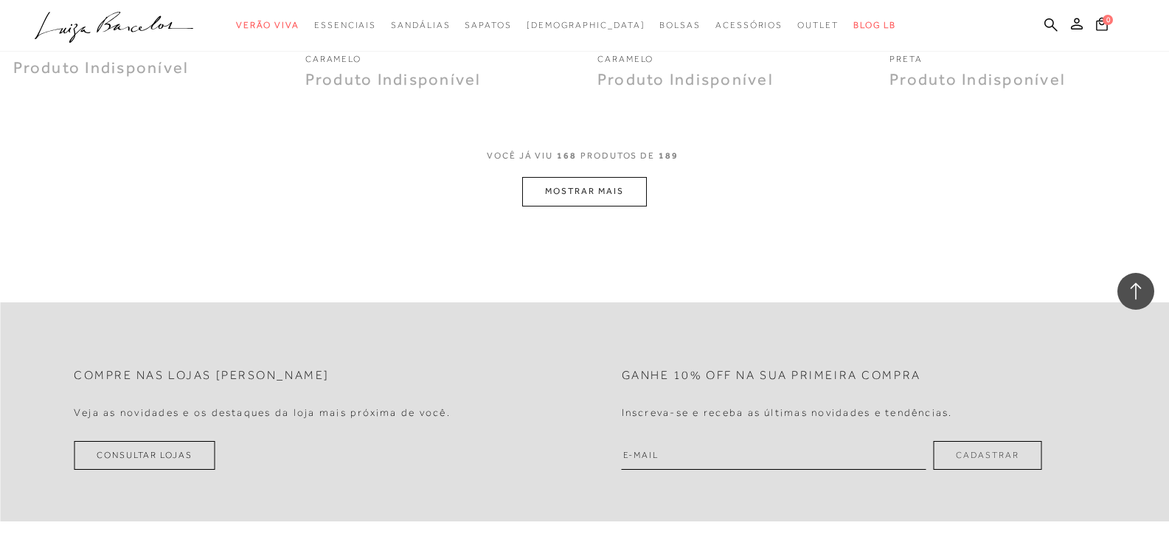
click at [593, 186] on button "MOSTRAR MAIS" at bounding box center [584, 191] width 124 height 29
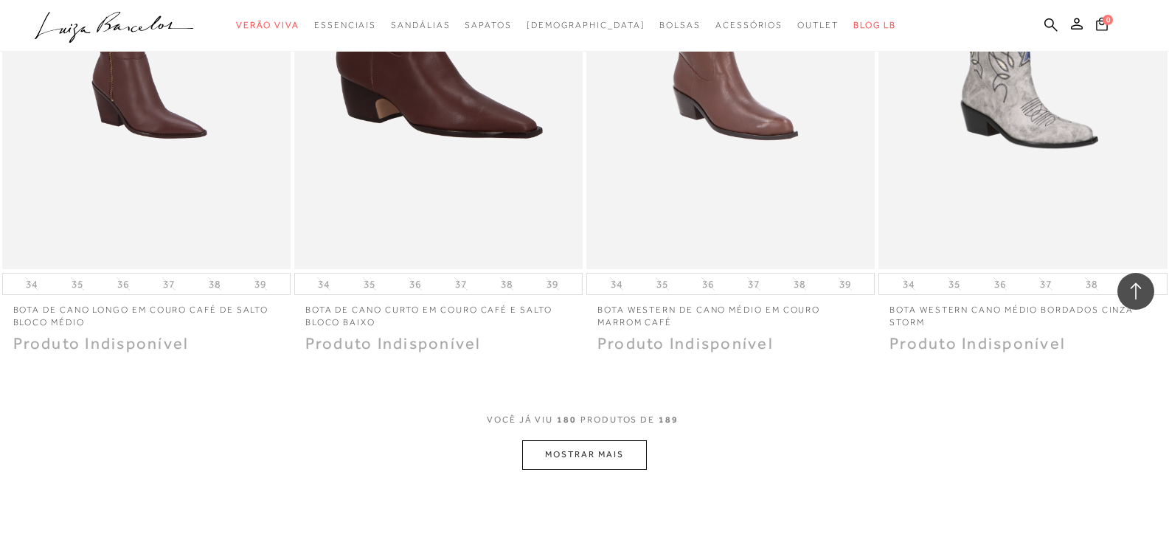
scroll to position [24040, 0]
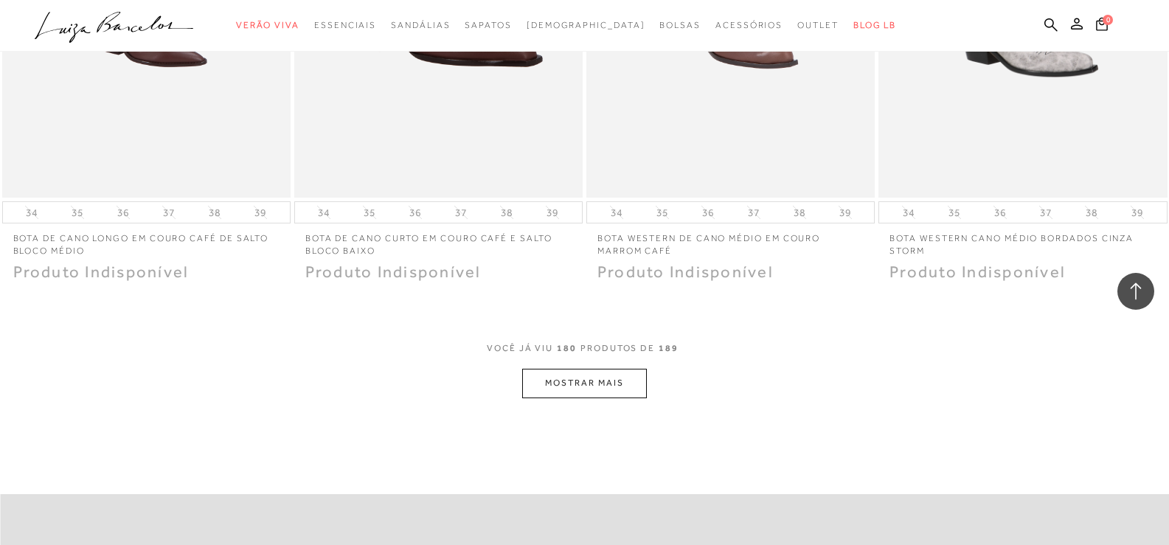
click at [565, 378] on button "MOSTRAR MAIS" at bounding box center [584, 383] width 124 height 29
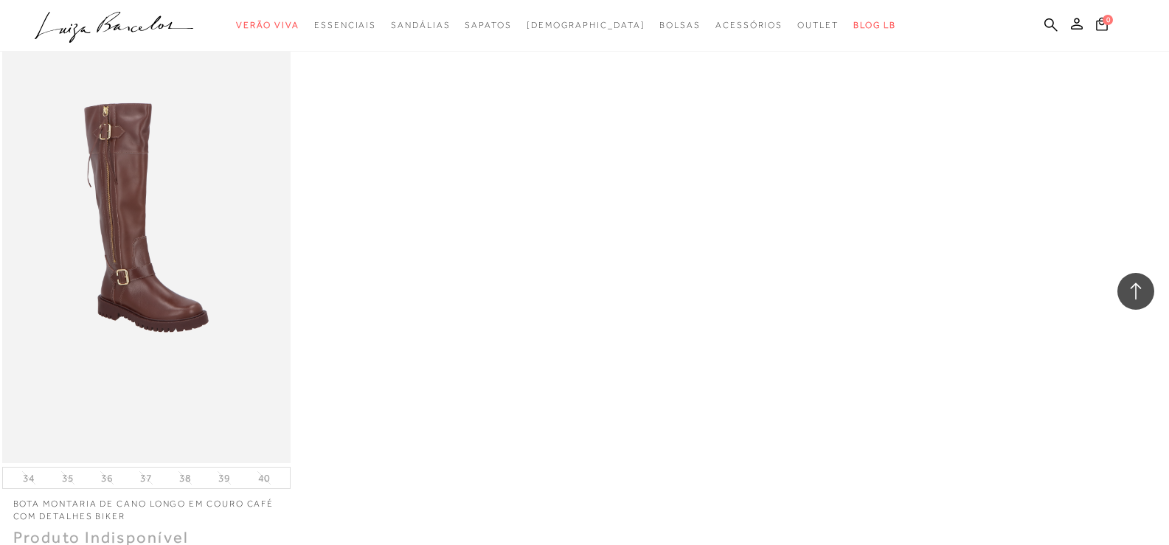
scroll to position [25589, 0]
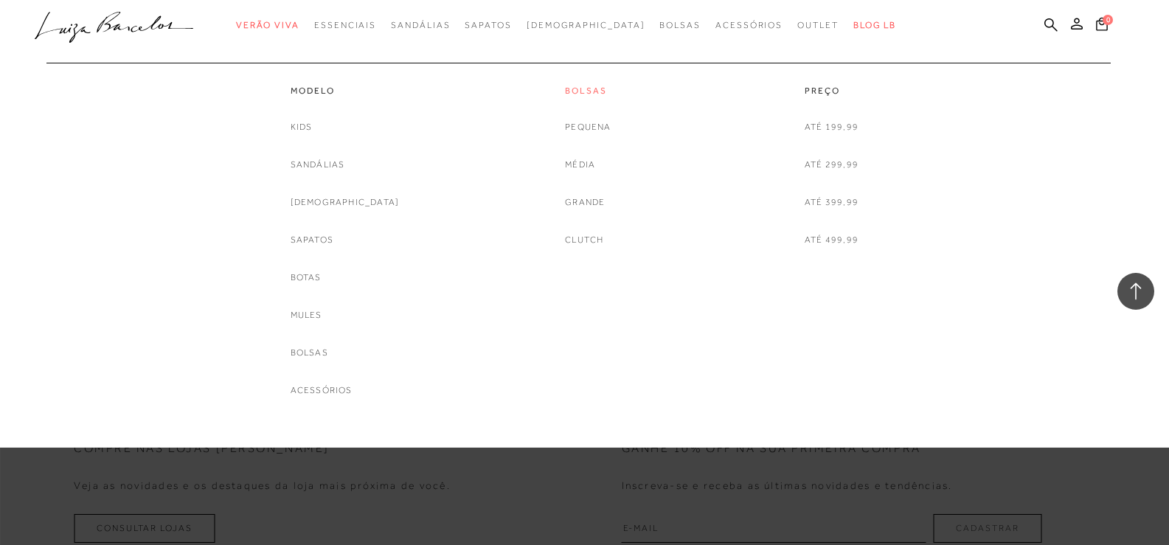
click at [587, 91] on link "Bolsas" at bounding box center [588, 91] width 46 height 13
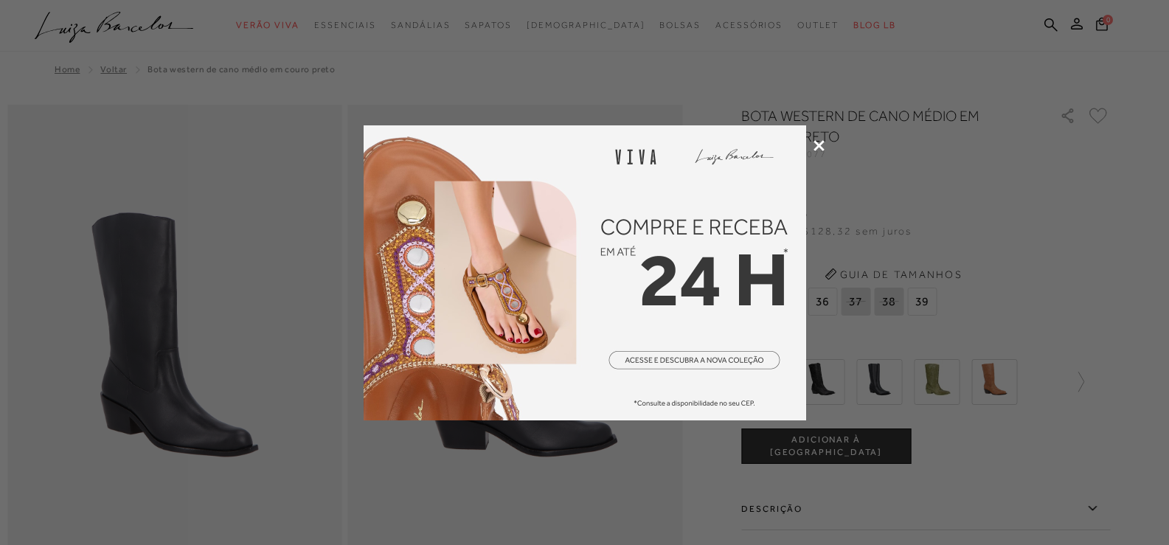
click at [822, 145] on icon at bounding box center [818, 145] width 11 height 11
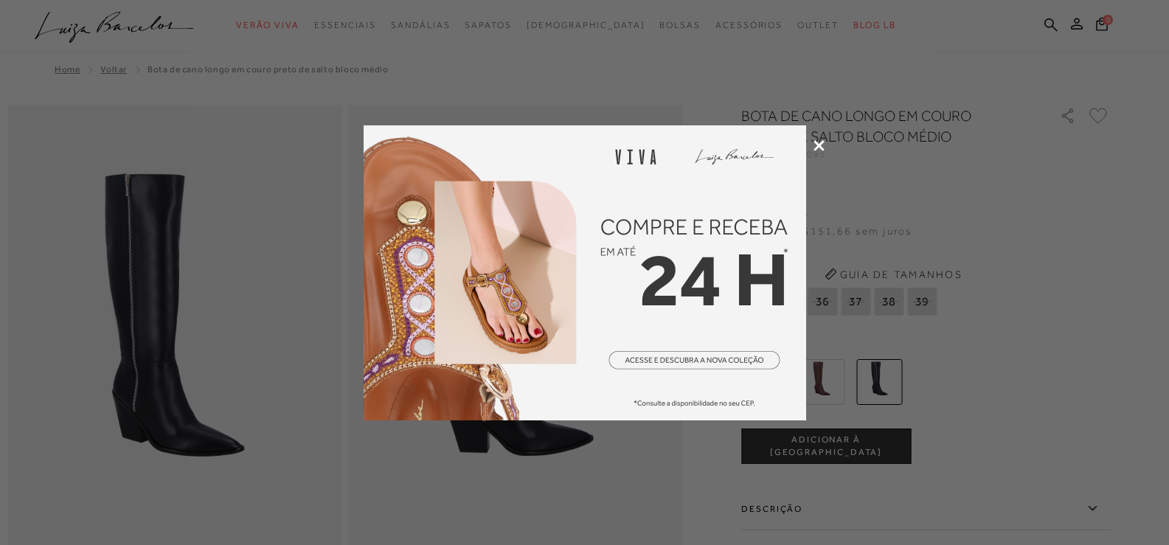
click at [817, 140] on icon at bounding box center [818, 145] width 11 height 11
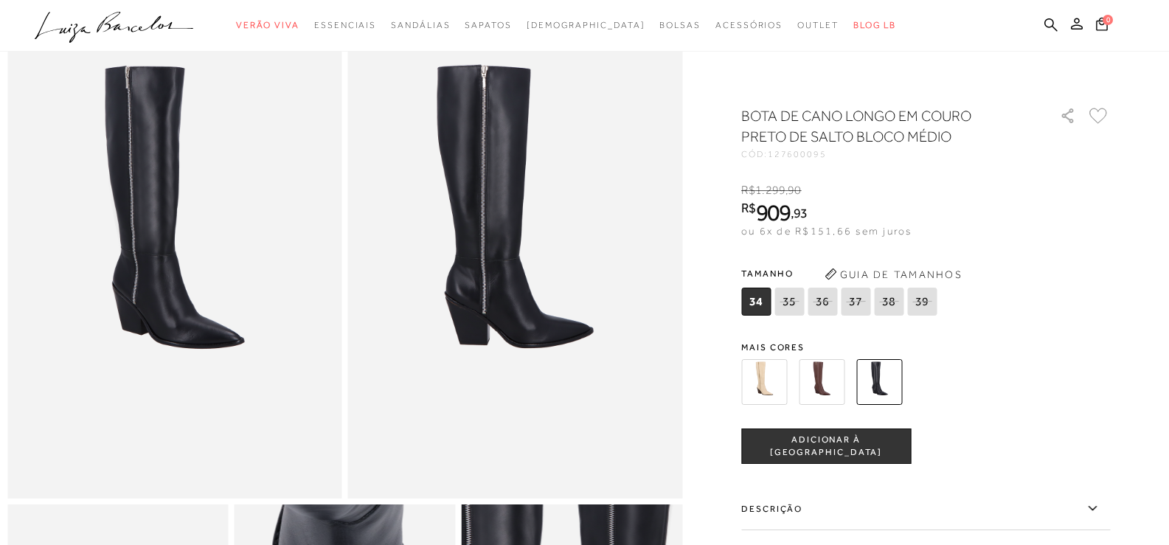
scroll to position [74, 0]
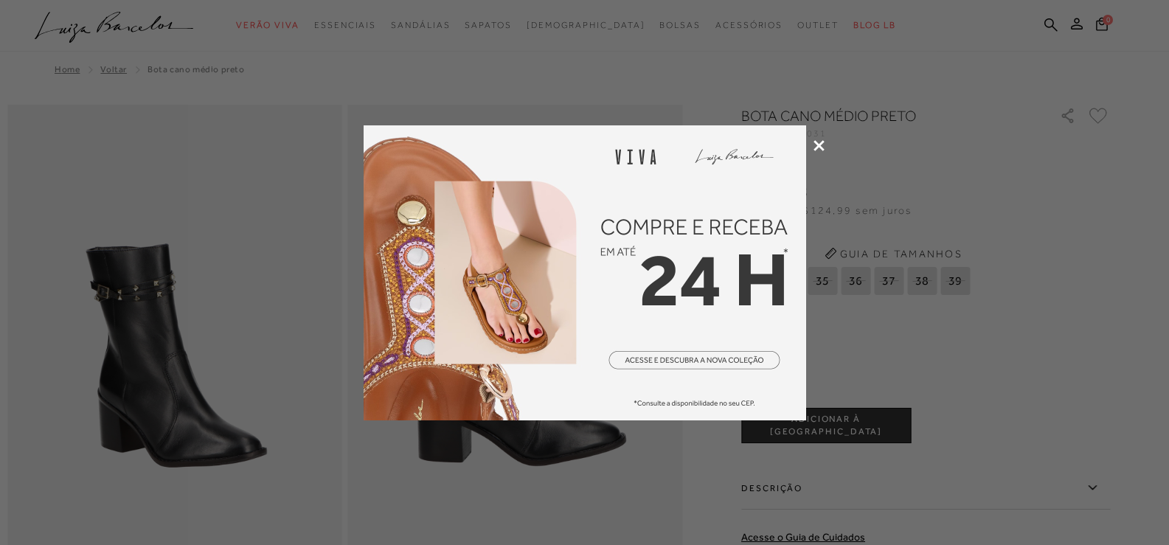
click at [820, 144] on icon at bounding box center [818, 145] width 11 height 11
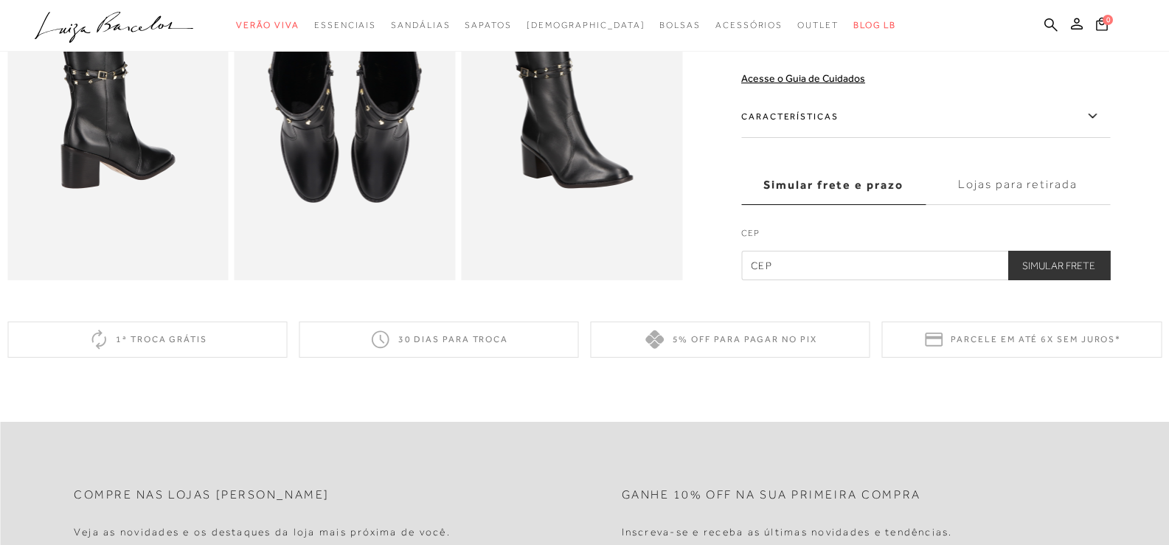
scroll to position [1032, 0]
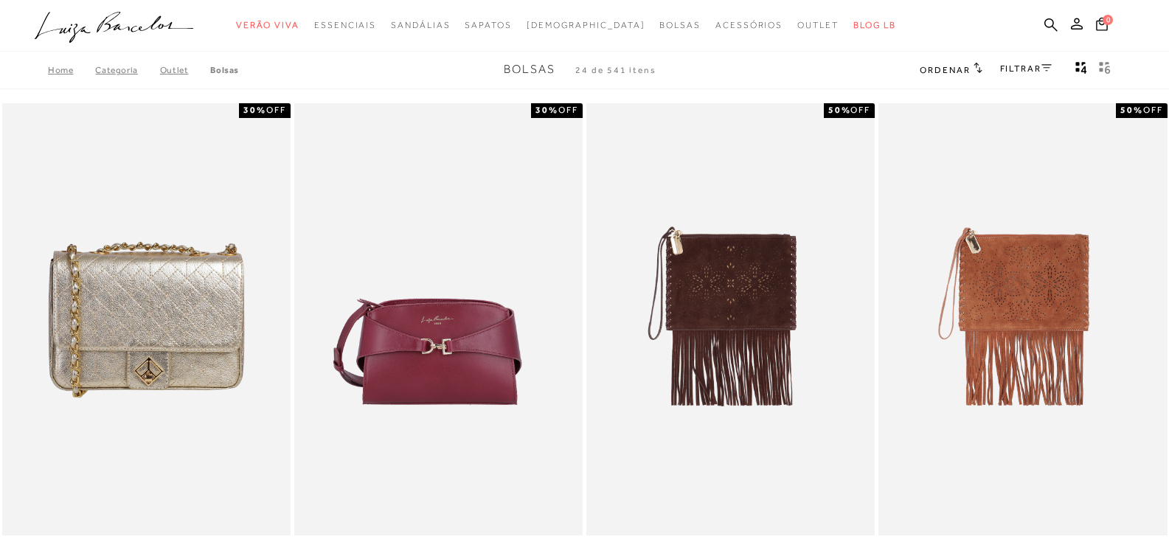
click at [1035, 70] on link "FILTRAR" at bounding box center [1026, 68] width 52 height 10
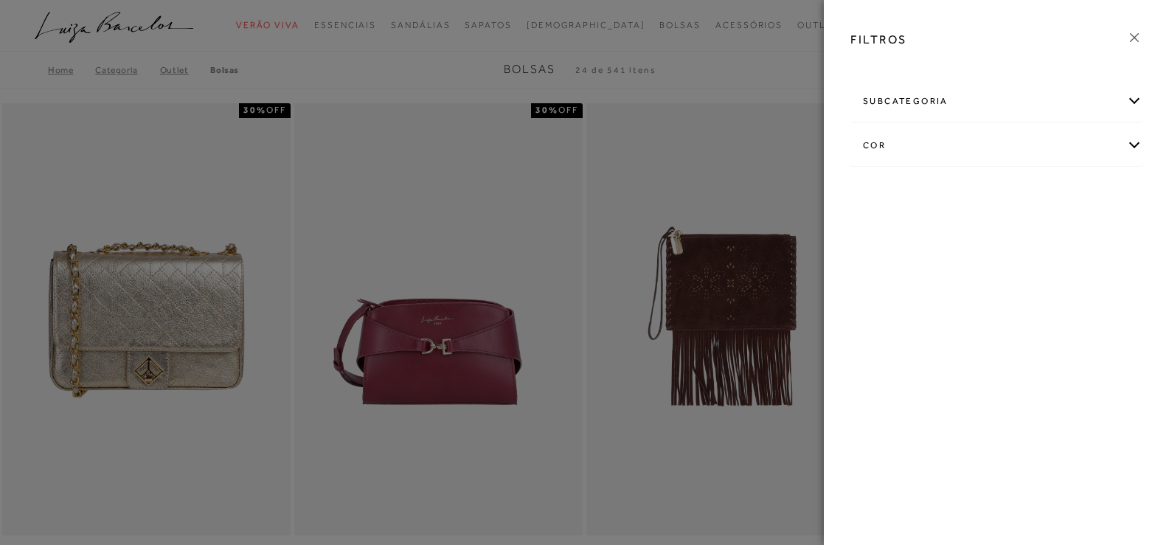
click at [1068, 95] on div "subcategoria" at bounding box center [996, 101] width 291 height 39
click at [1134, 38] on icon at bounding box center [1134, 37] width 9 height 9
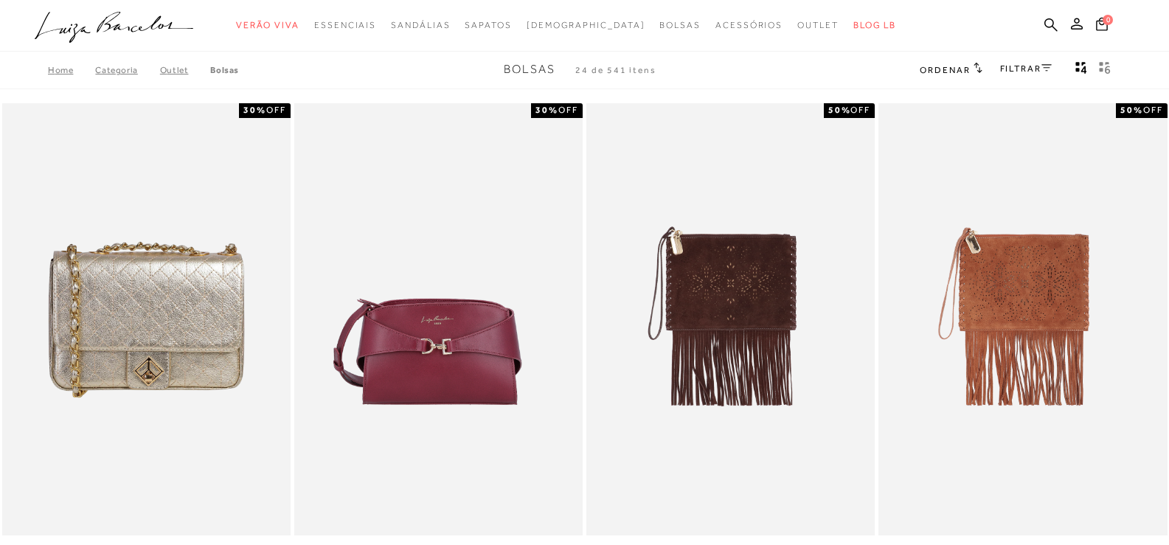
click at [973, 65] on icon at bounding box center [977, 68] width 8 height 10
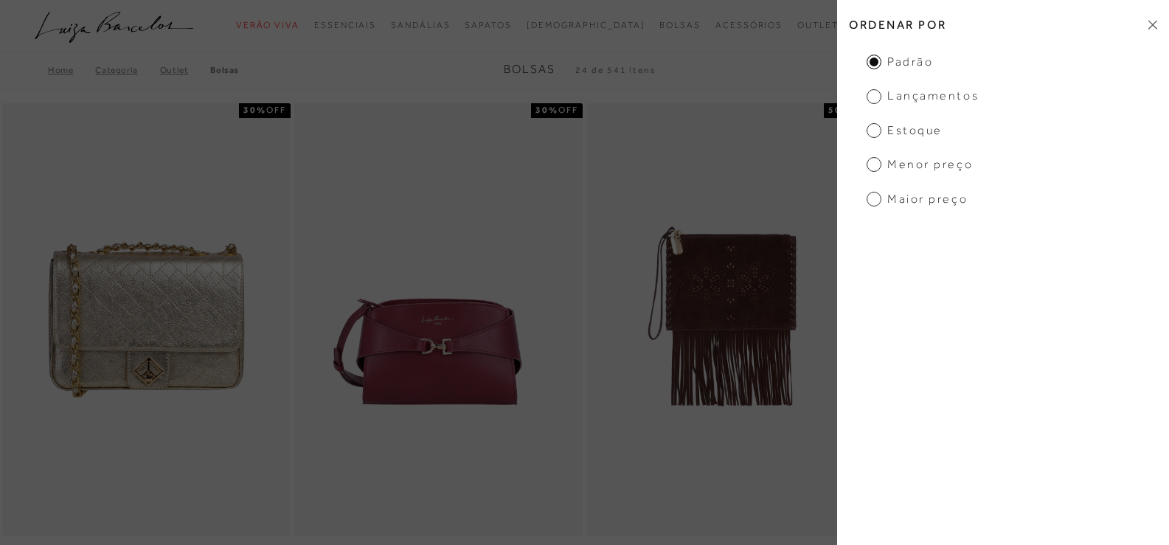
click at [871, 163] on span "Menor preço" at bounding box center [919, 164] width 106 height 16
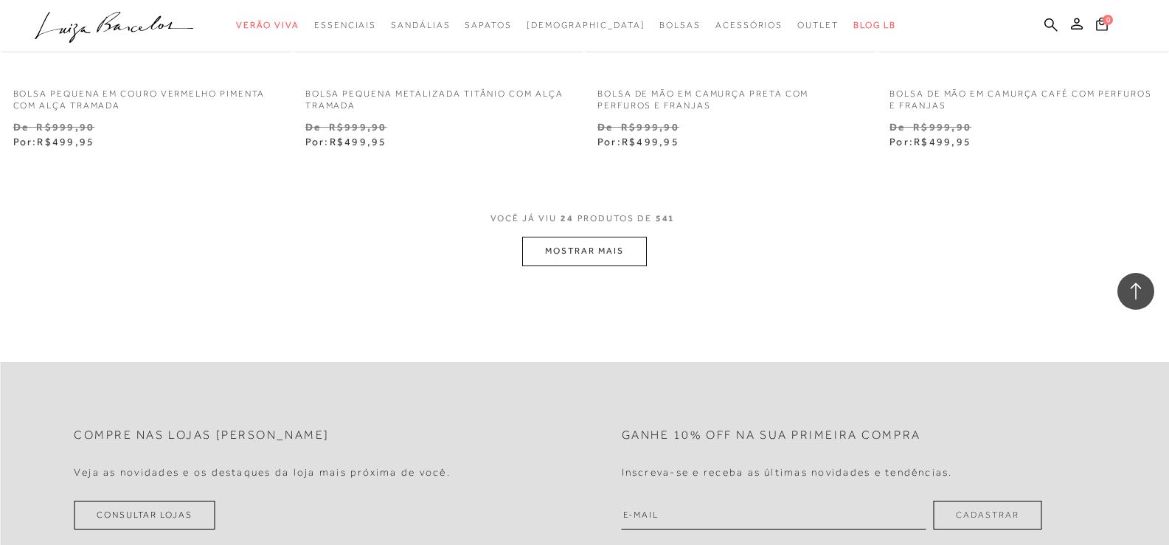
scroll to position [3081, 0]
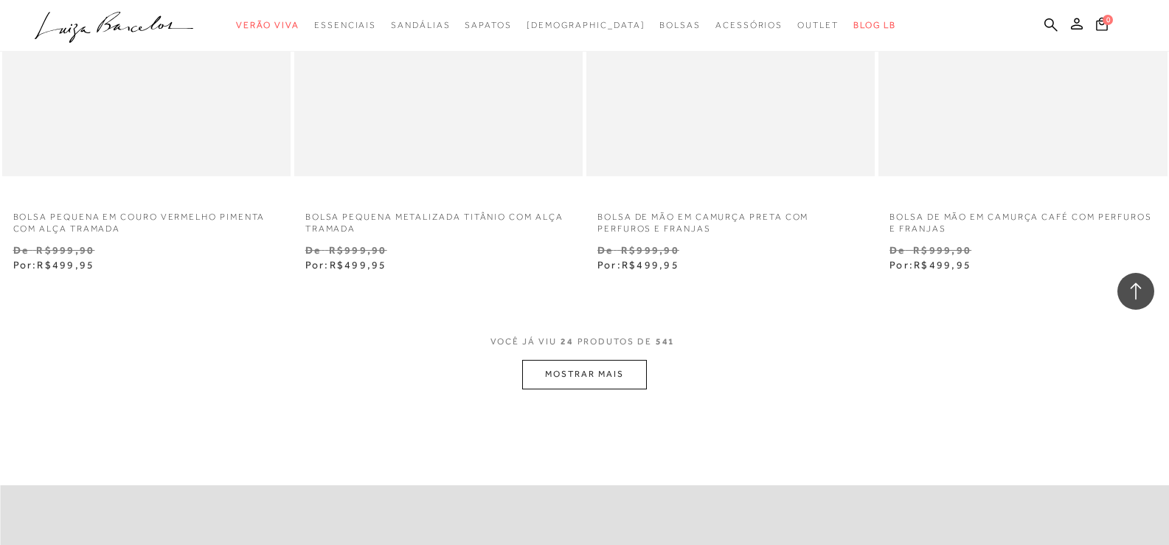
click at [608, 371] on button "MOSTRAR MAIS" at bounding box center [584, 374] width 124 height 29
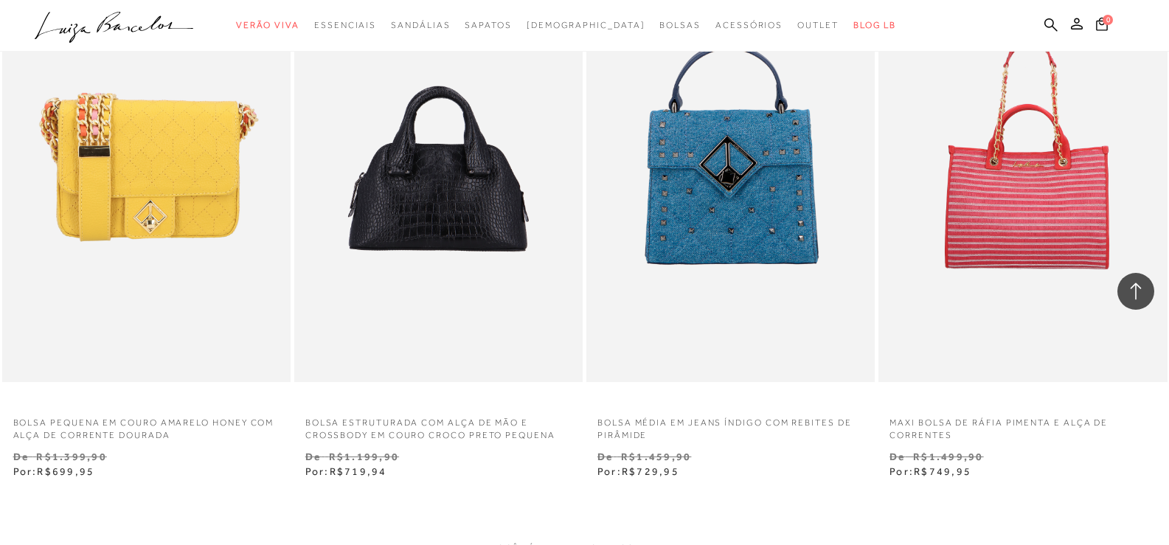
scroll to position [6326, 0]
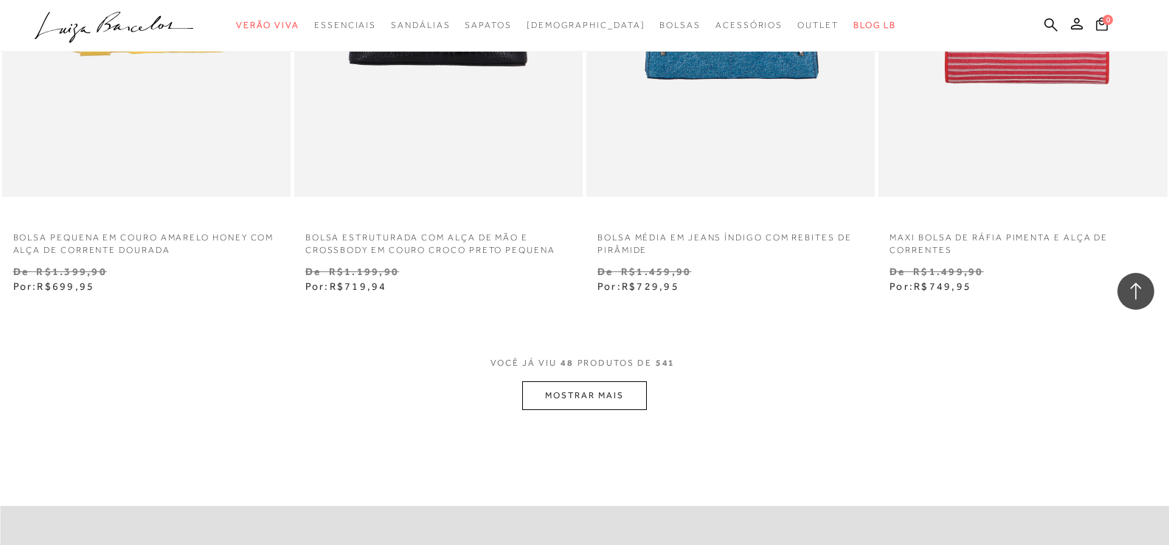
click at [609, 397] on button "MOSTRAR MAIS" at bounding box center [584, 395] width 124 height 29
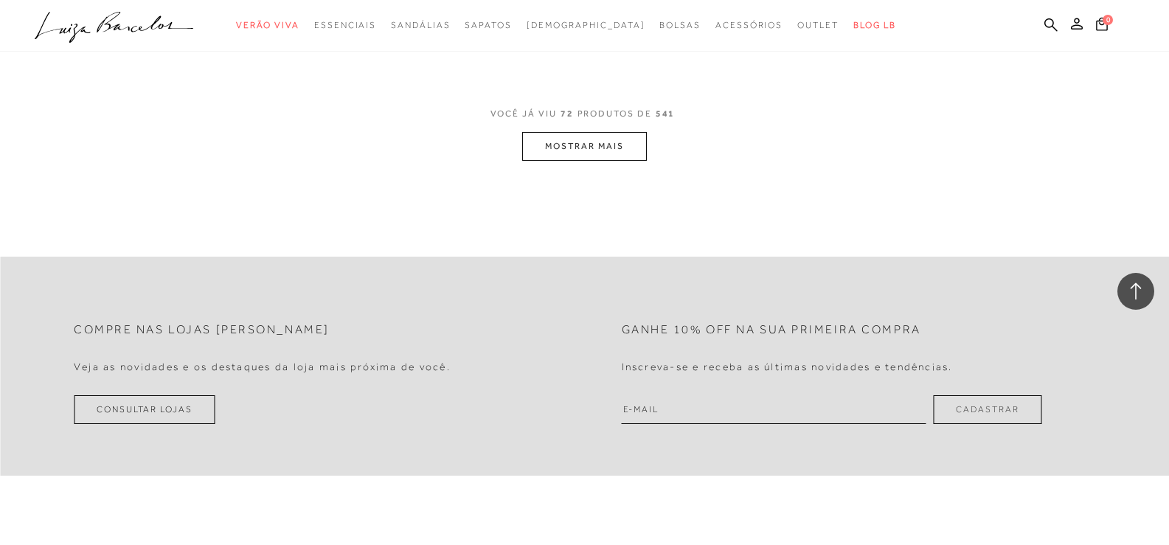
scroll to position [9423, 0]
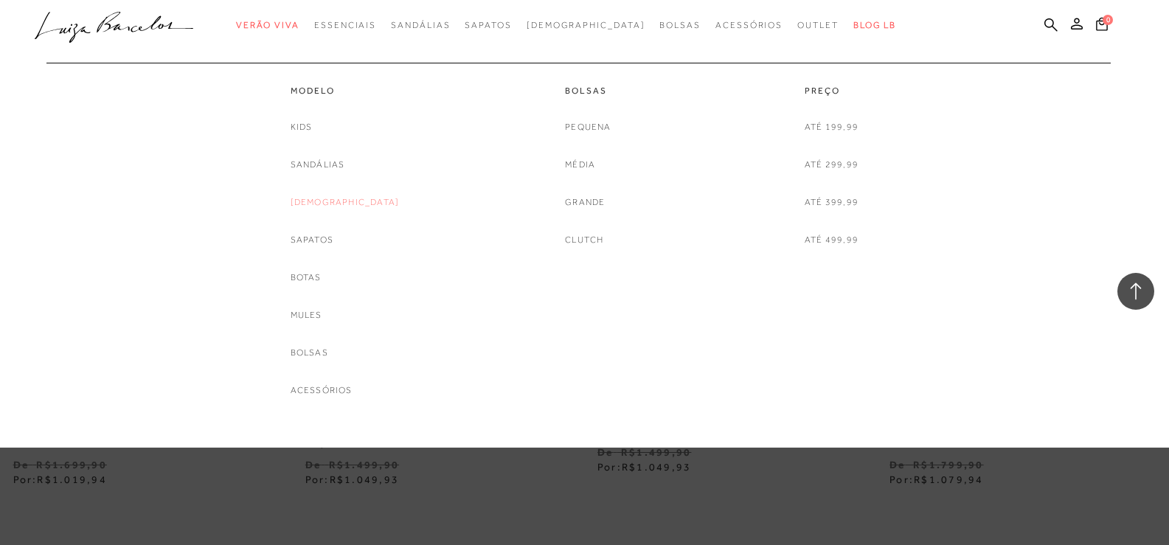
click at [334, 204] on link "[DEMOGRAPHIC_DATA]" at bounding box center [345, 202] width 109 height 15
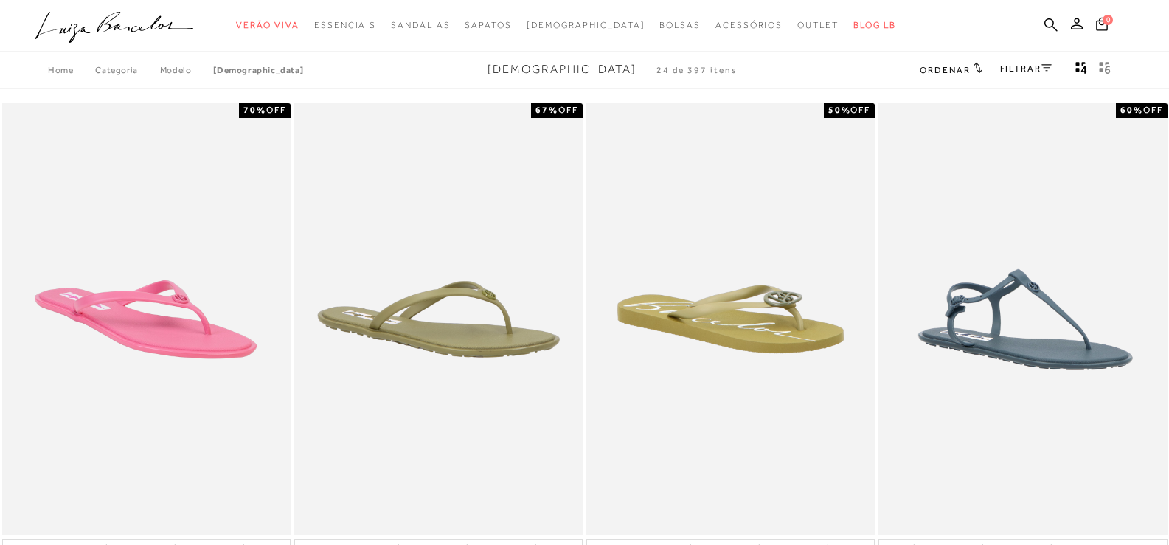
click at [1000, 71] on link "FILTRAR" at bounding box center [1026, 68] width 52 height 10
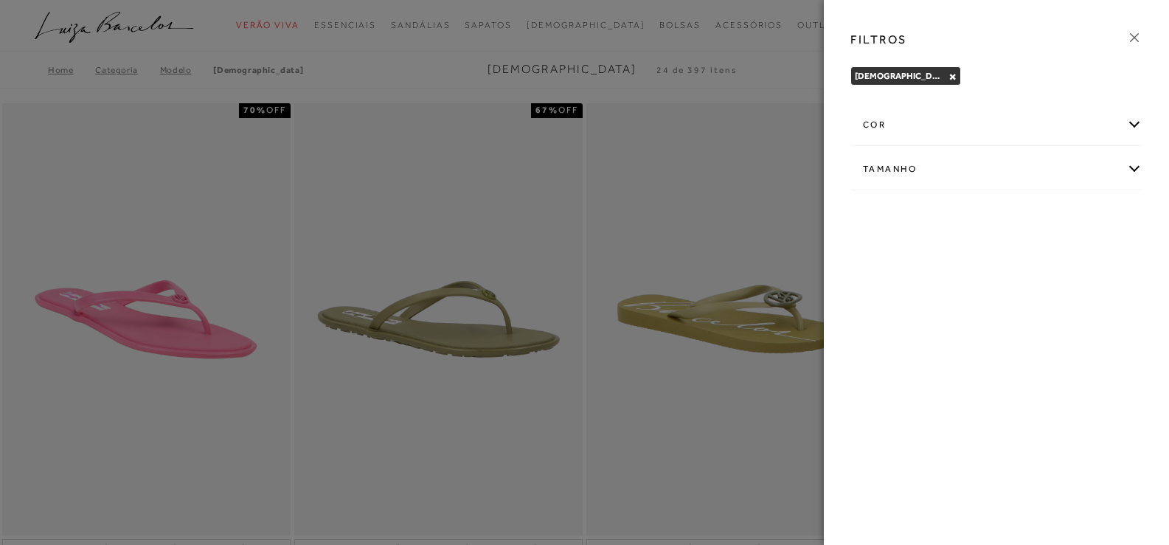
click at [976, 179] on div "Tamanho" at bounding box center [996, 169] width 291 height 39
click at [1017, 264] on label "38" at bounding box center [1018, 256] width 34 height 32
click at [1012, 264] on input "38" at bounding box center [1005, 258] width 15 height 15
checkbox input "true"
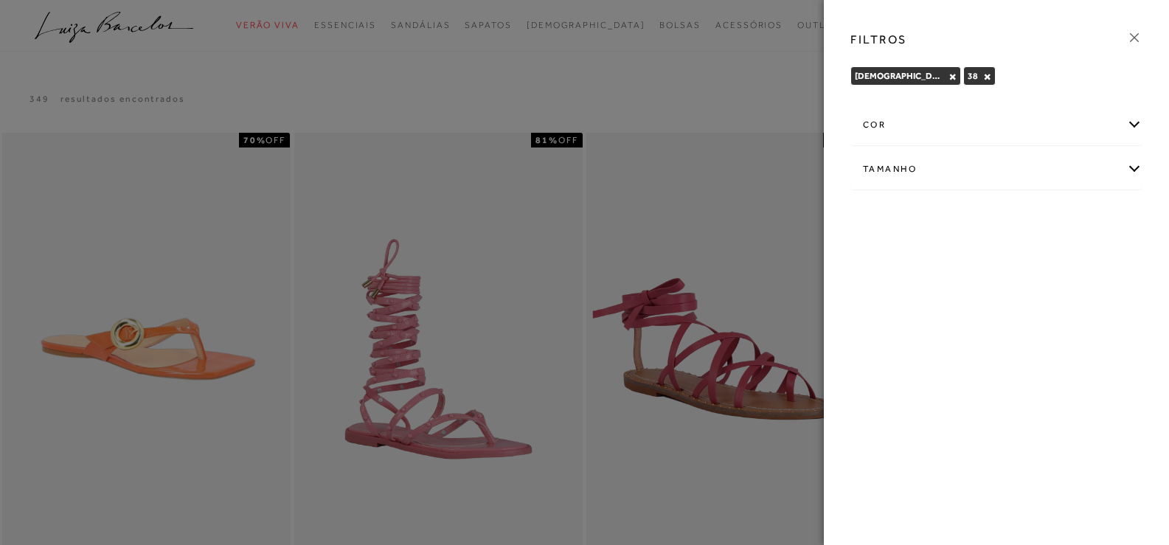
click at [746, 66] on div at bounding box center [584, 272] width 1169 height 545
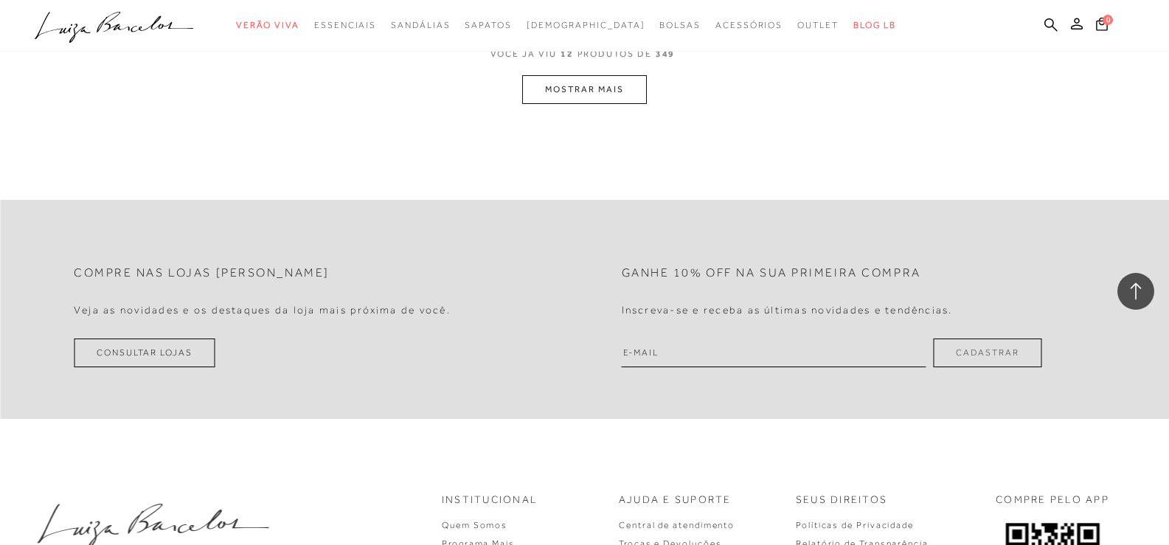
scroll to position [1770, 0]
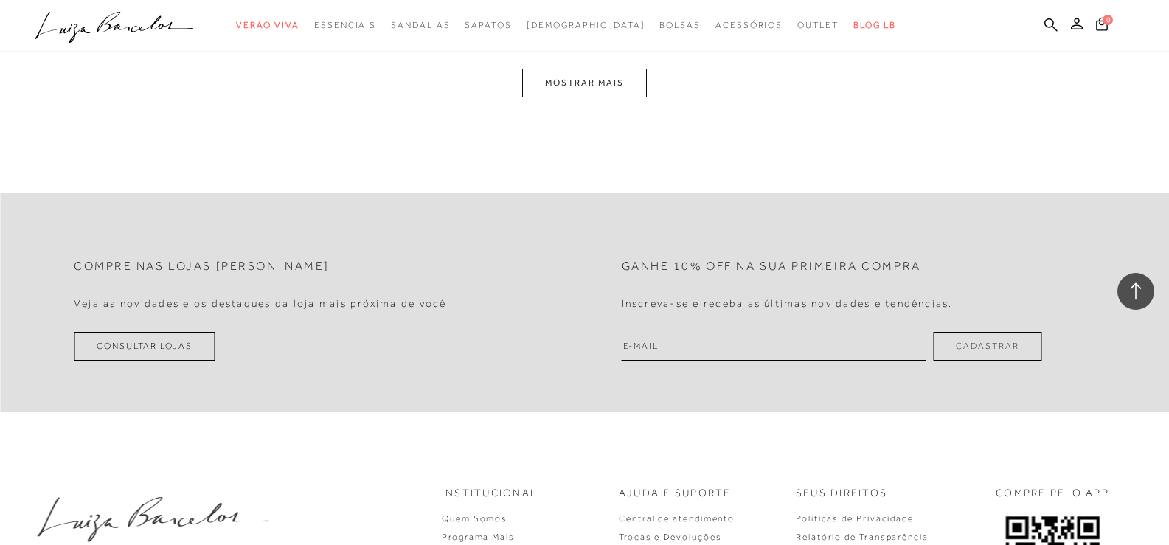
click at [548, 69] on button "MOSTRAR MAIS" at bounding box center [584, 83] width 124 height 29
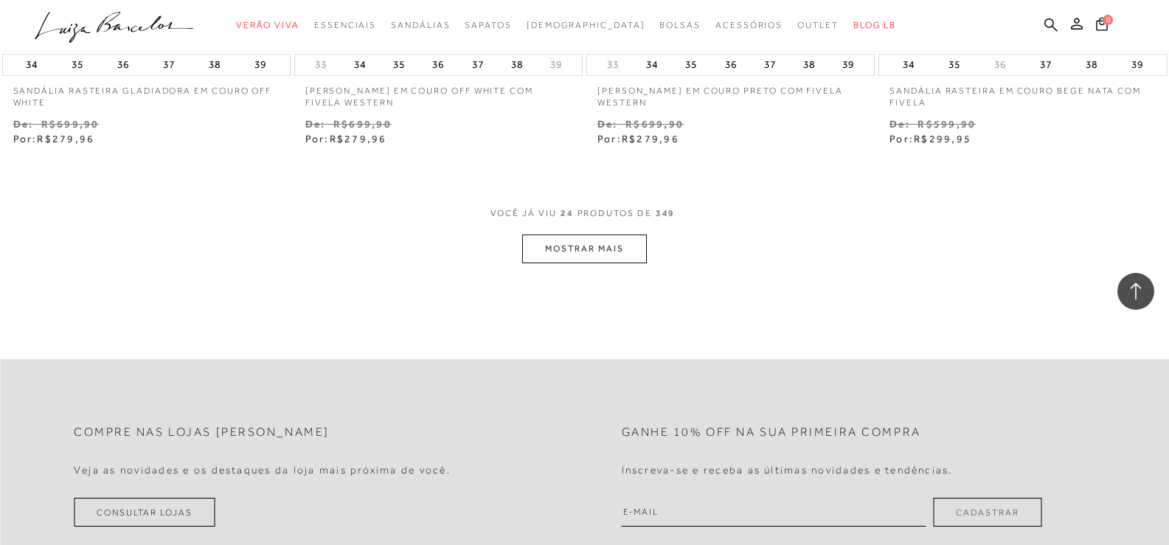
scroll to position [3226, 0]
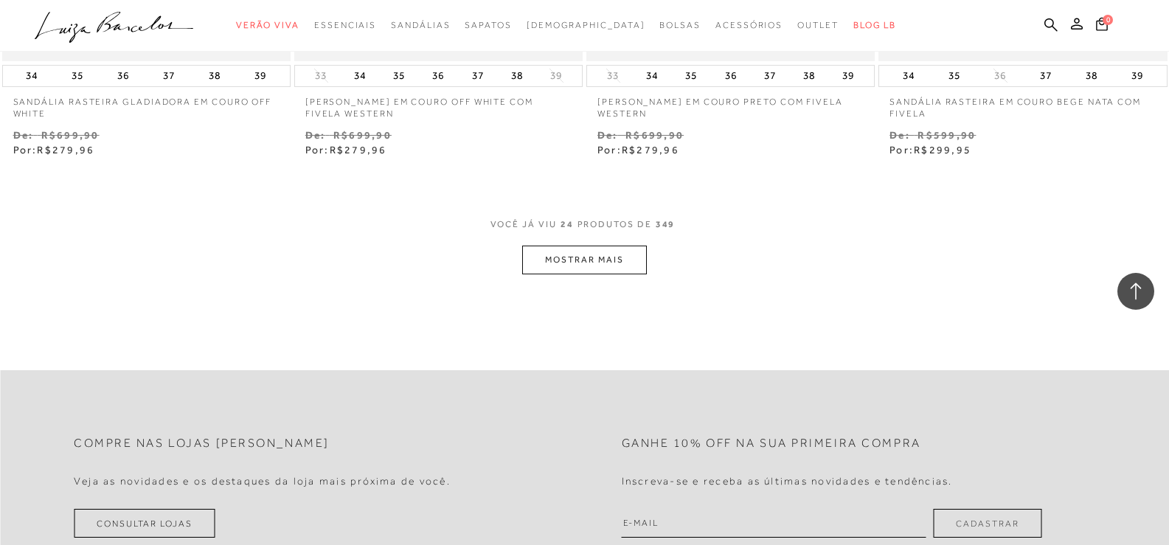
click at [608, 246] on button "MOSTRAR MAIS" at bounding box center [584, 260] width 124 height 29
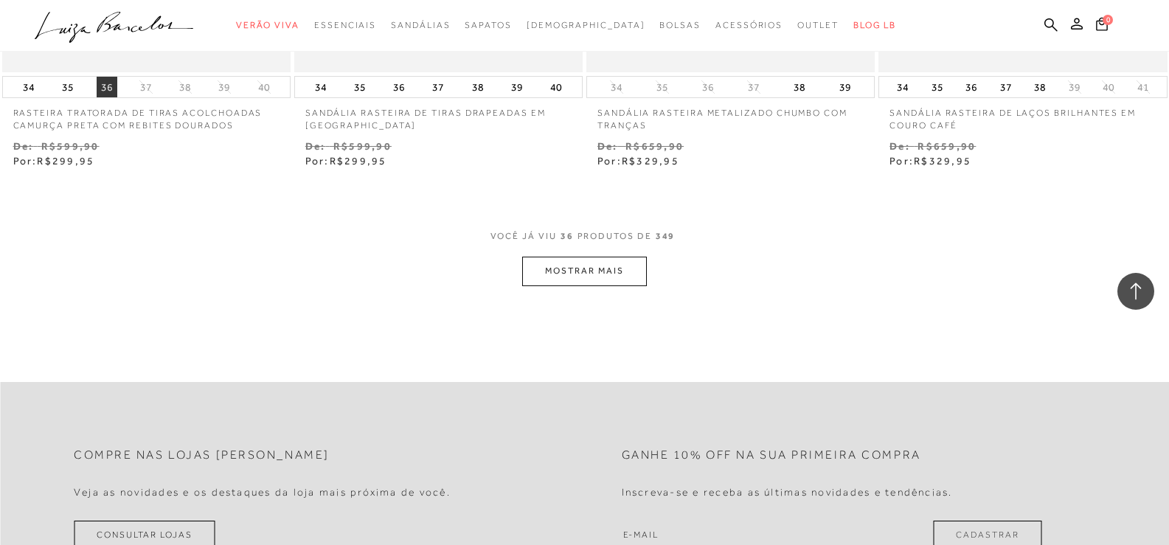
scroll to position [4848, 0]
click at [588, 263] on button "MOSTRAR MAIS" at bounding box center [584, 270] width 124 height 29
click at [561, 263] on button "MOSTRAR MAIS" at bounding box center [584, 270] width 124 height 29
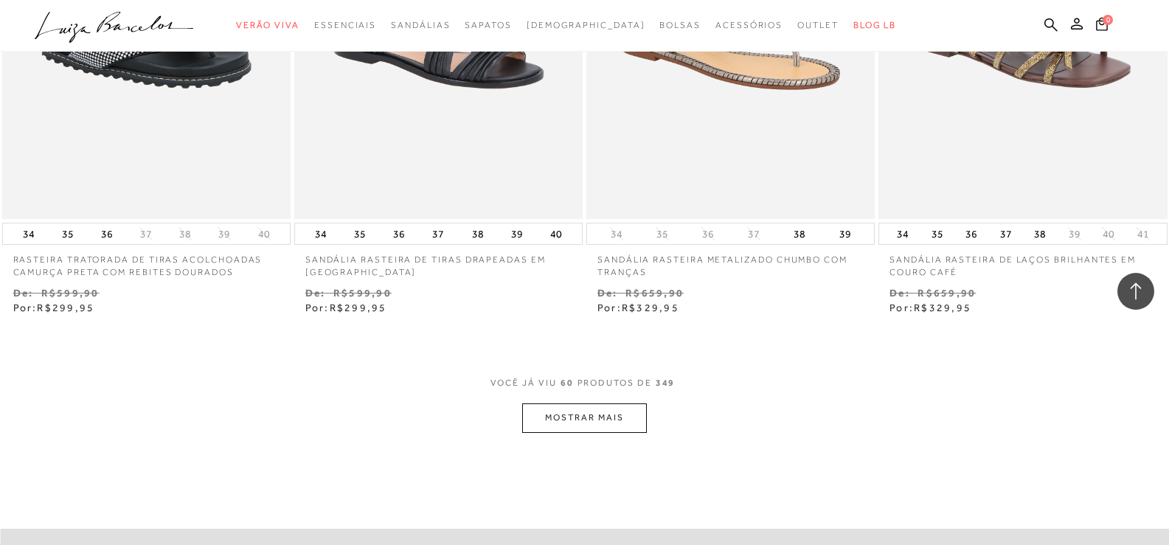
click at [575, 403] on button "MOSTRAR MAIS" at bounding box center [584, 417] width 124 height 29
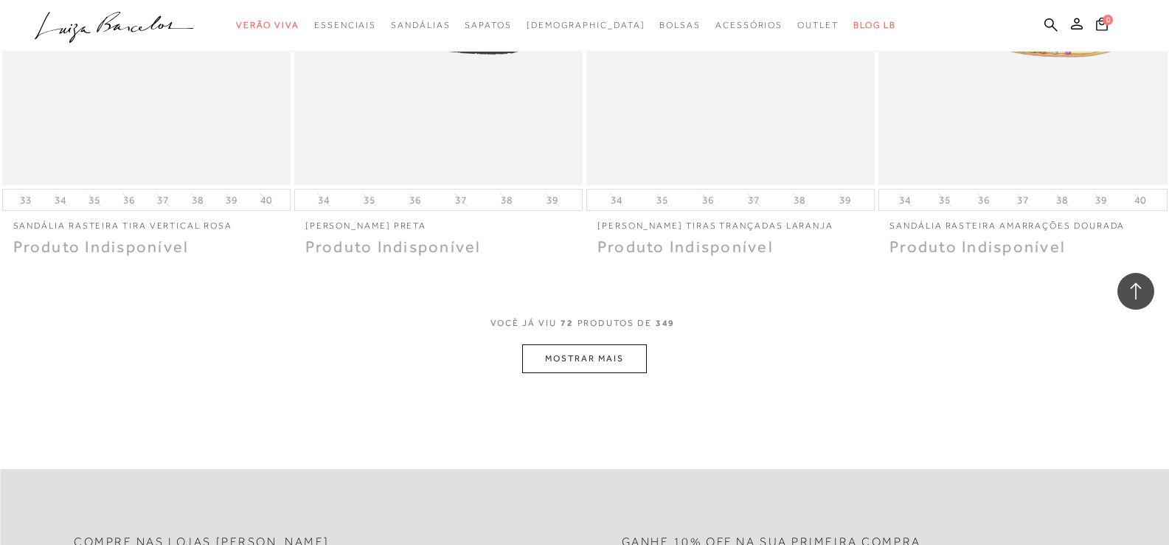
scroll to position [6470, 0]
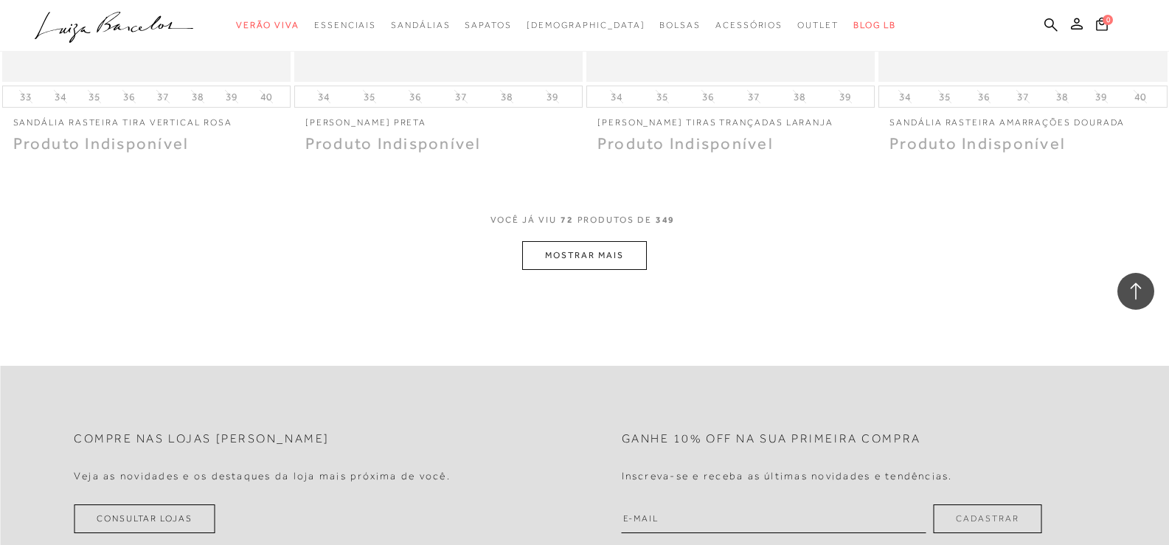
click at [589, 243] on button "MOSTRAR MAIS" at bounding box center [584, 255] width 124 height 29
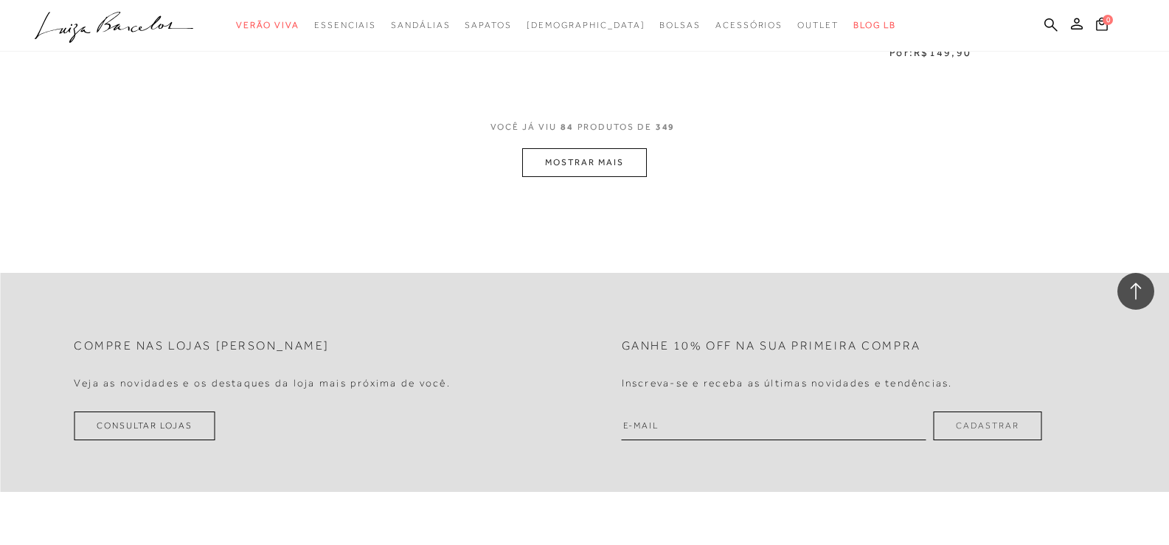
scroll to position [8266, 0]
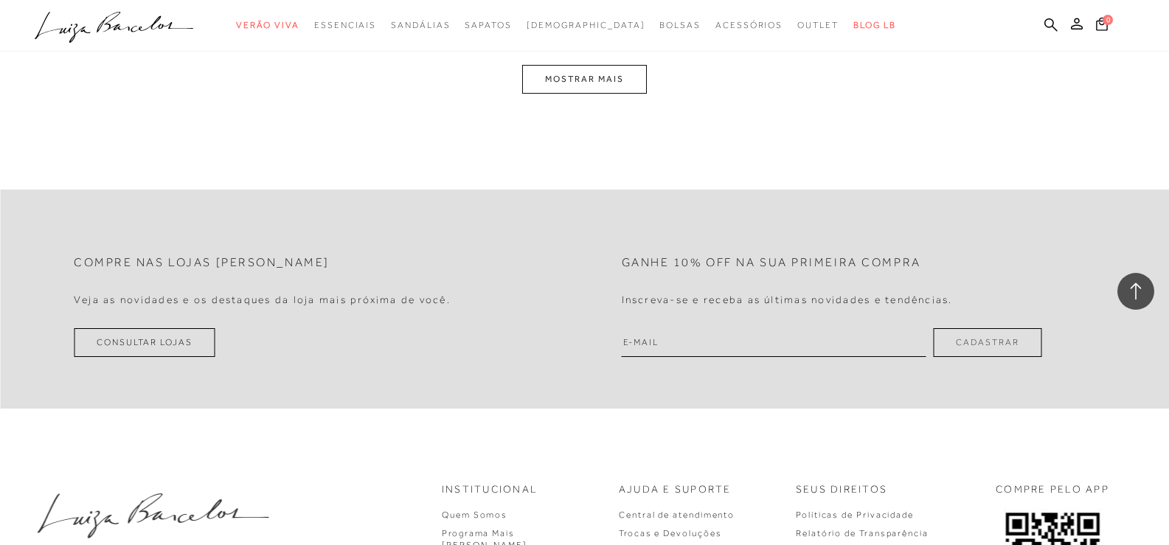
click at [608, 80] on button "MOSTRAR MAIS" at bounding box center [584, 79] width 124 height 29
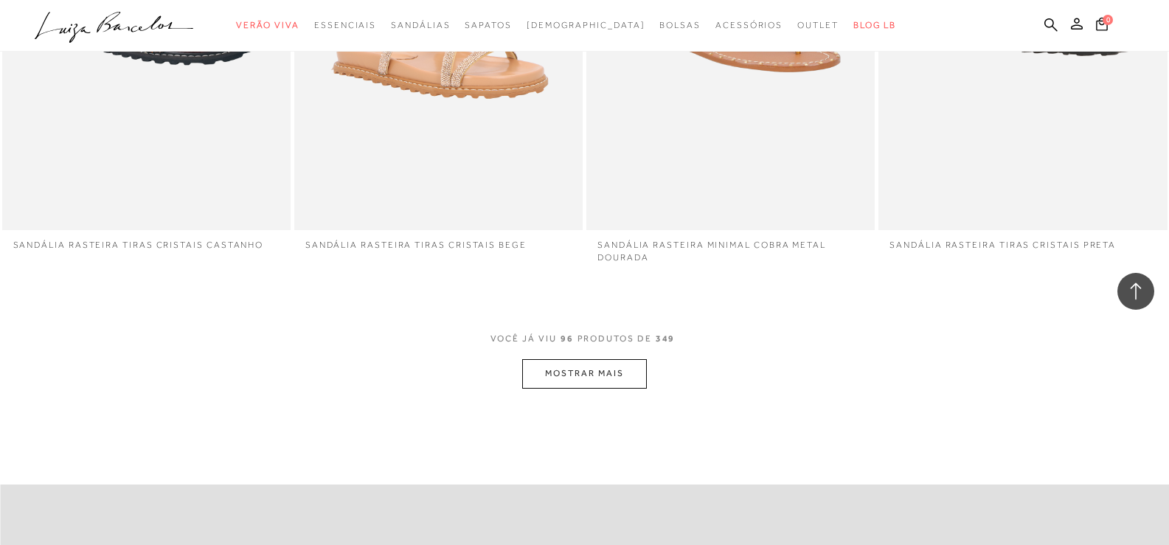
scroll to position [9522, 0]
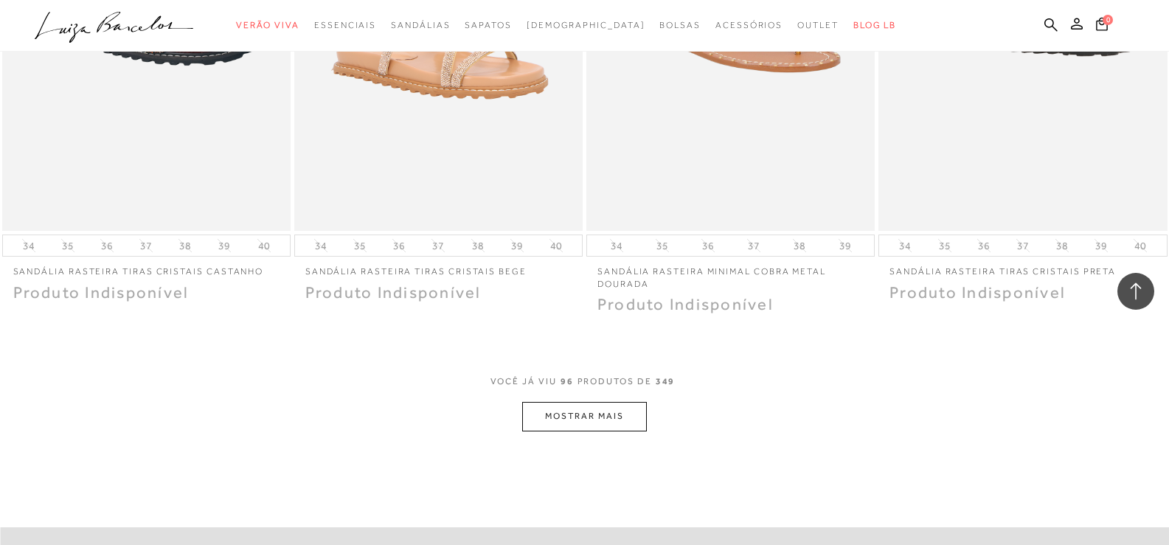
click at [553, 375] on span "VOCê JÁ VIU" at bounding box center [523, 381] width 66 height 13
click at [567, 403] on button "MOSTRAR MAIS" at bounding box center [584, 416] width 124 height 29
